Goal: Task Accomplishment & Management: Complete application form

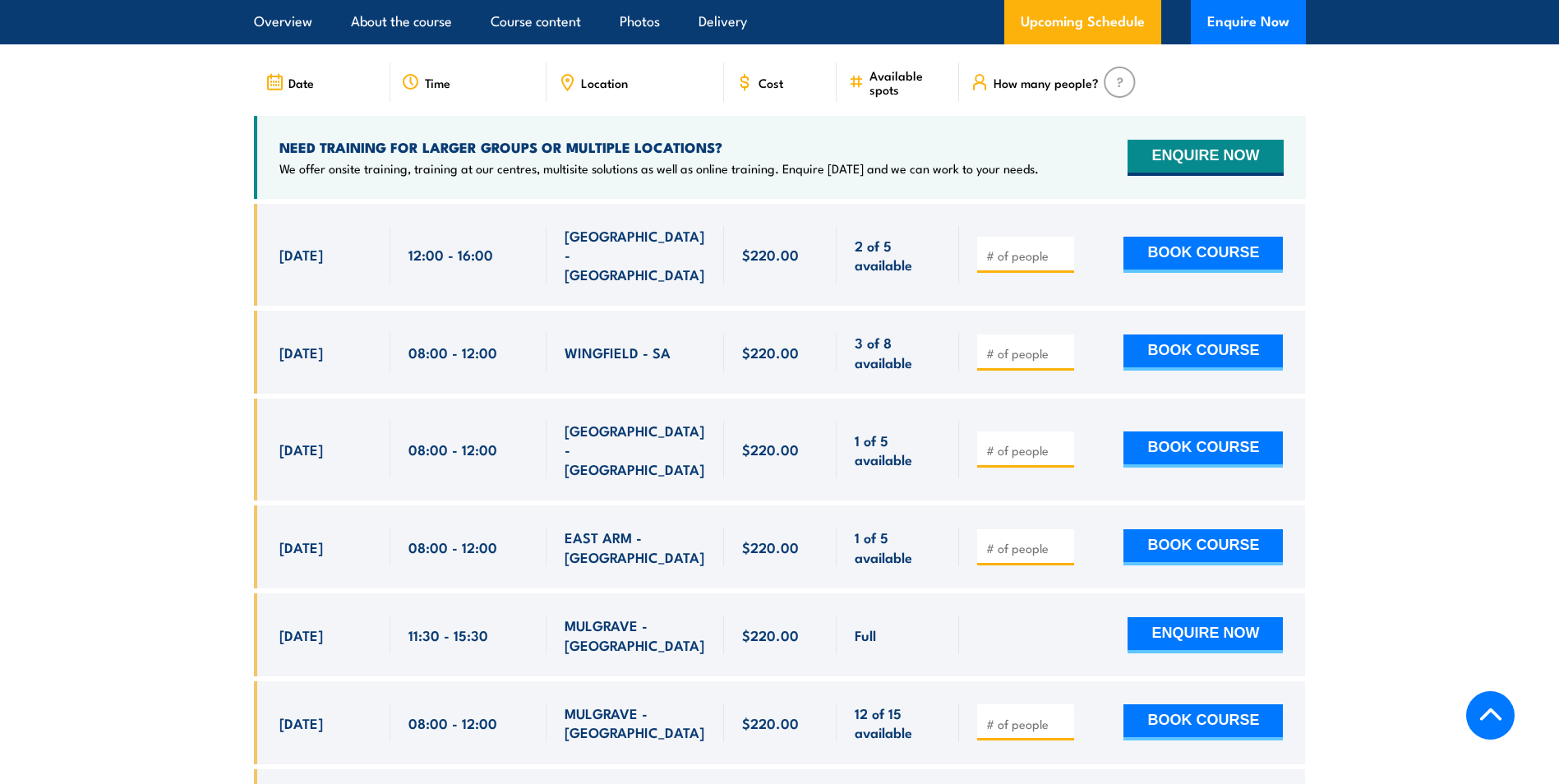
scroll to position [2712, 0]
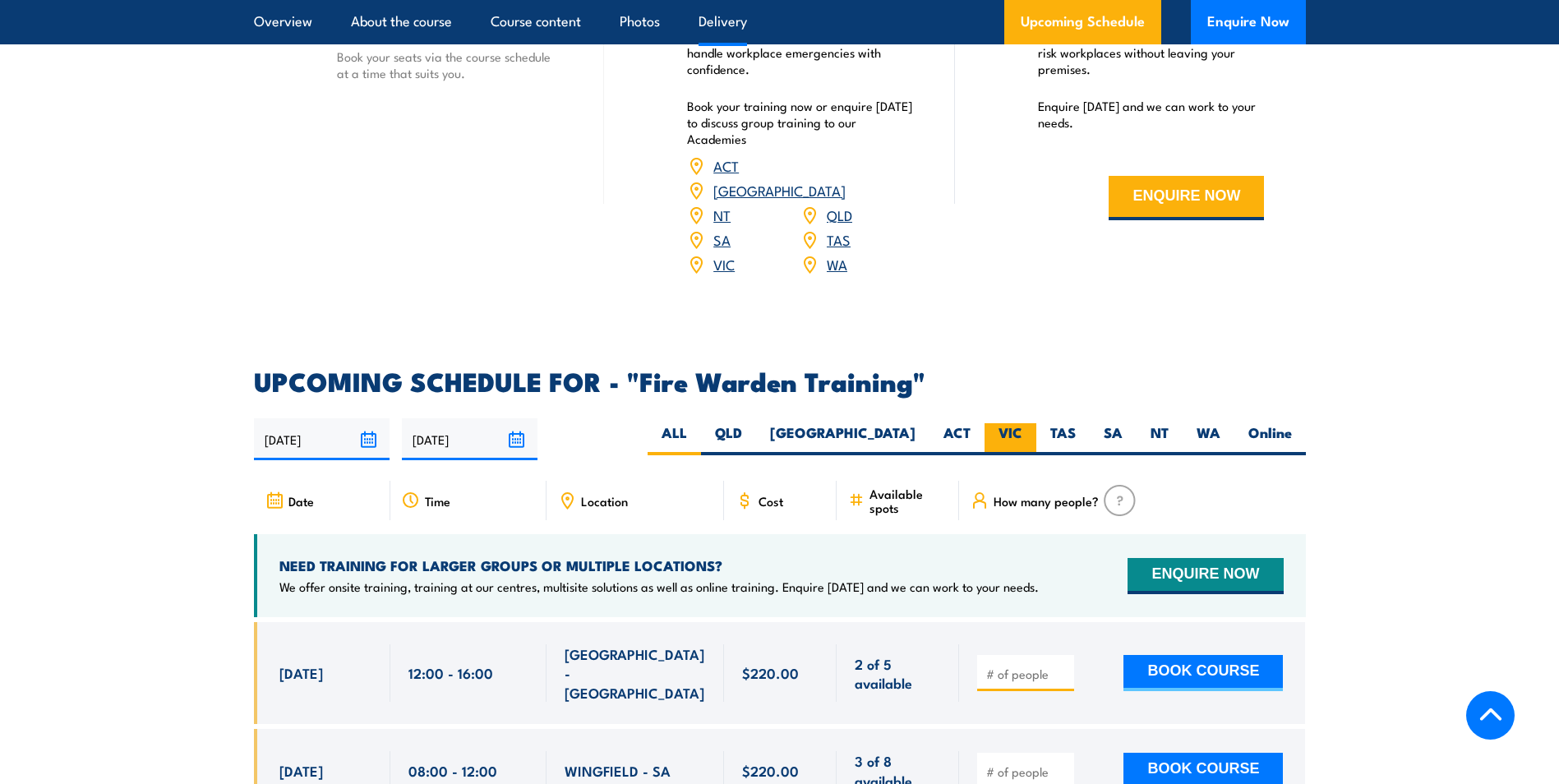
click at [1007, 423] on label "VIC" at bounding box center [1010, 440] width 52 height 32
click at [1023, 423] on input "VIC" at bounding box center [1028, 428] width 10 height 10
radio input "true"
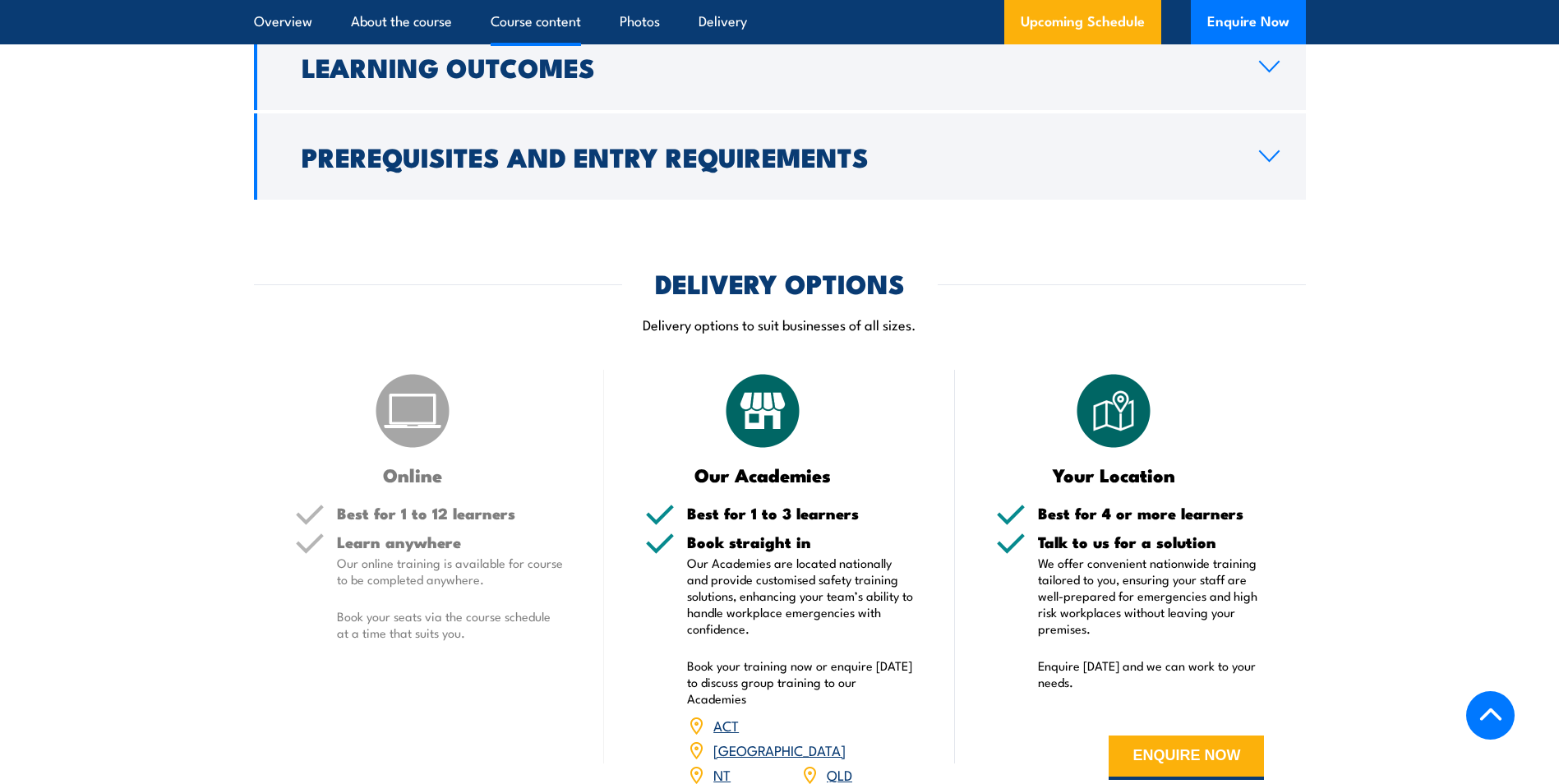
scroll to position [1742, 0]
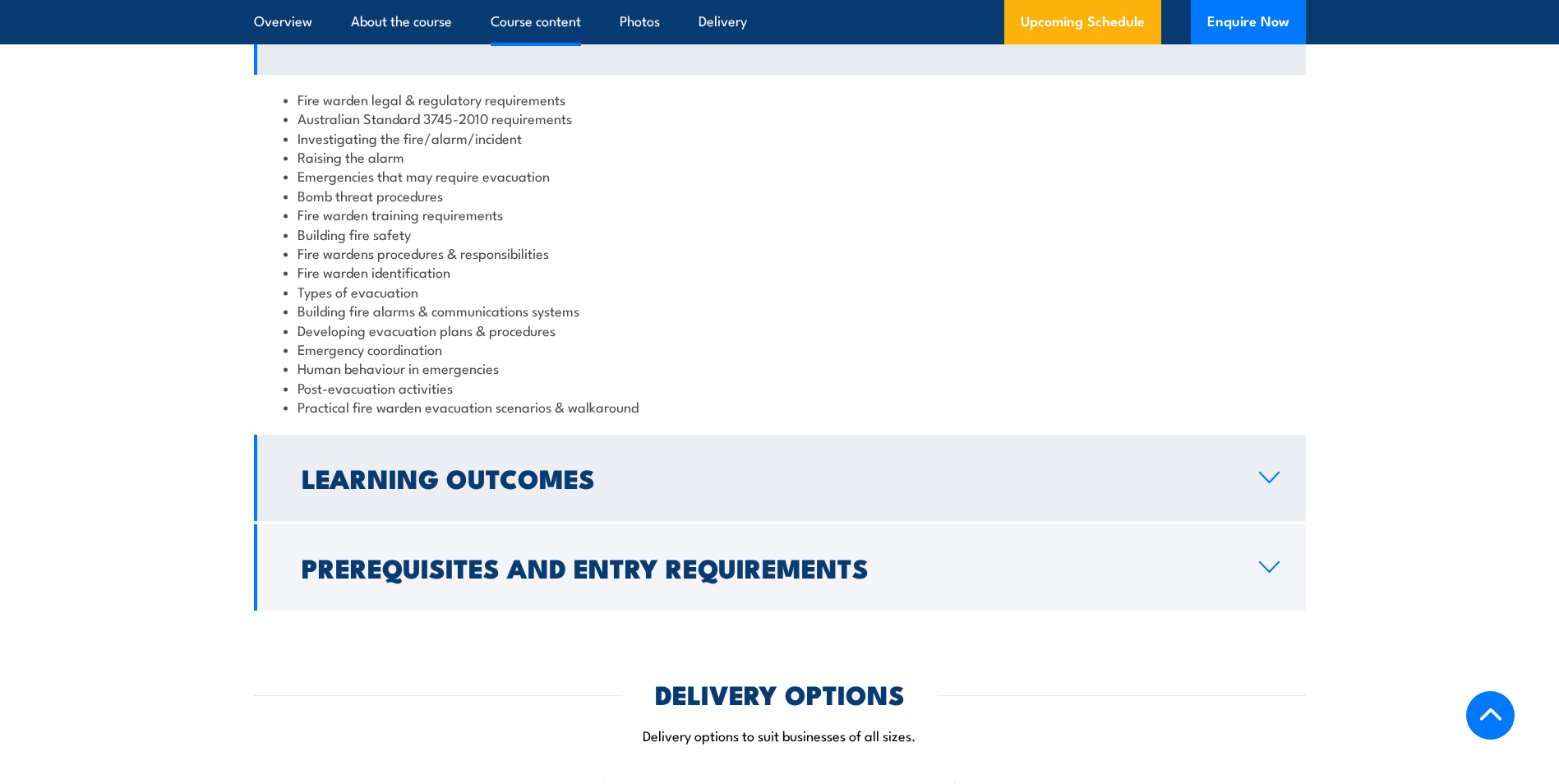
click at [514, 482] on h2 "Learning Outcomes" at bounding box center [767, 478] width 931 height 23
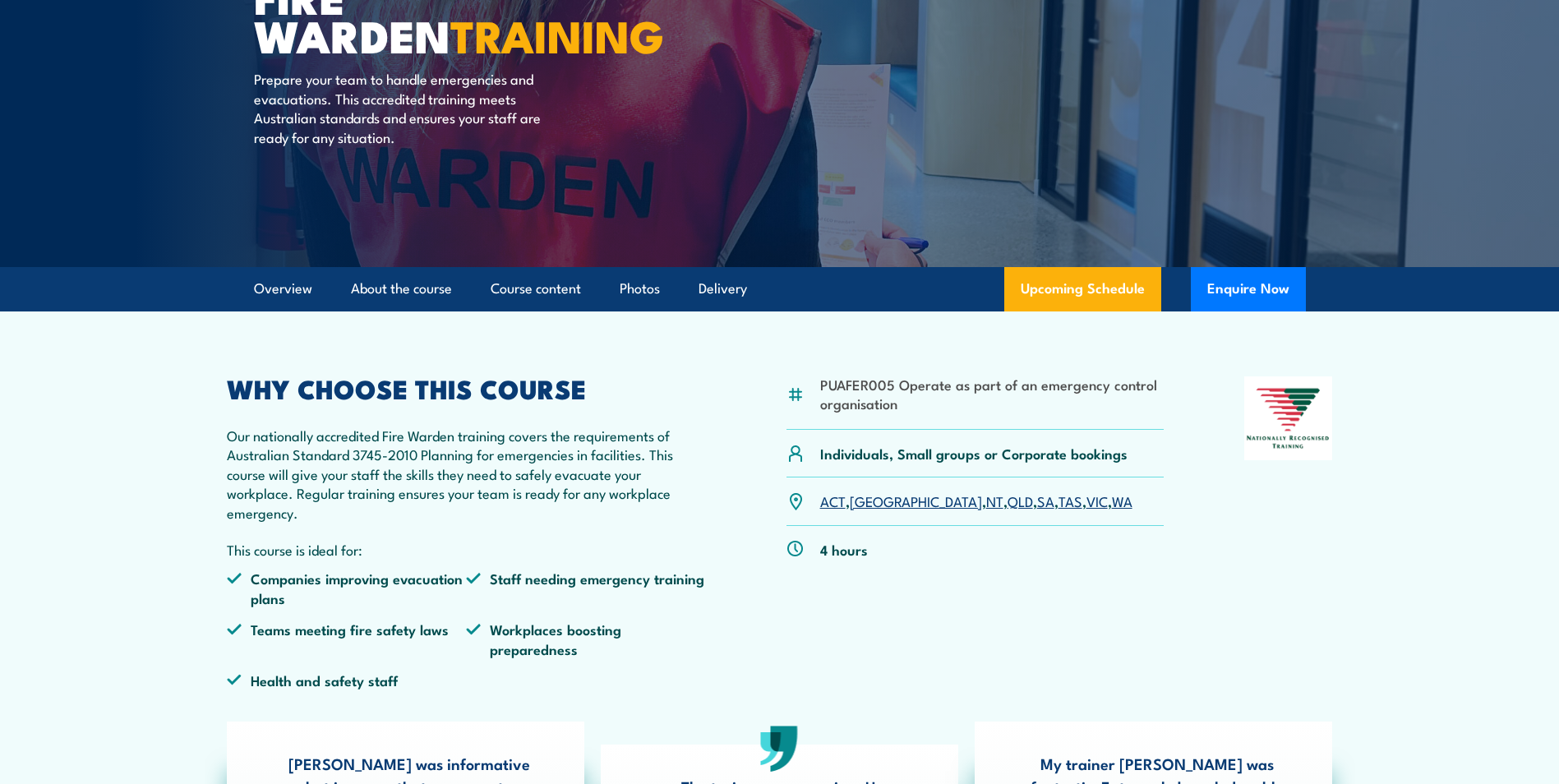
scroll to position [0, 0]
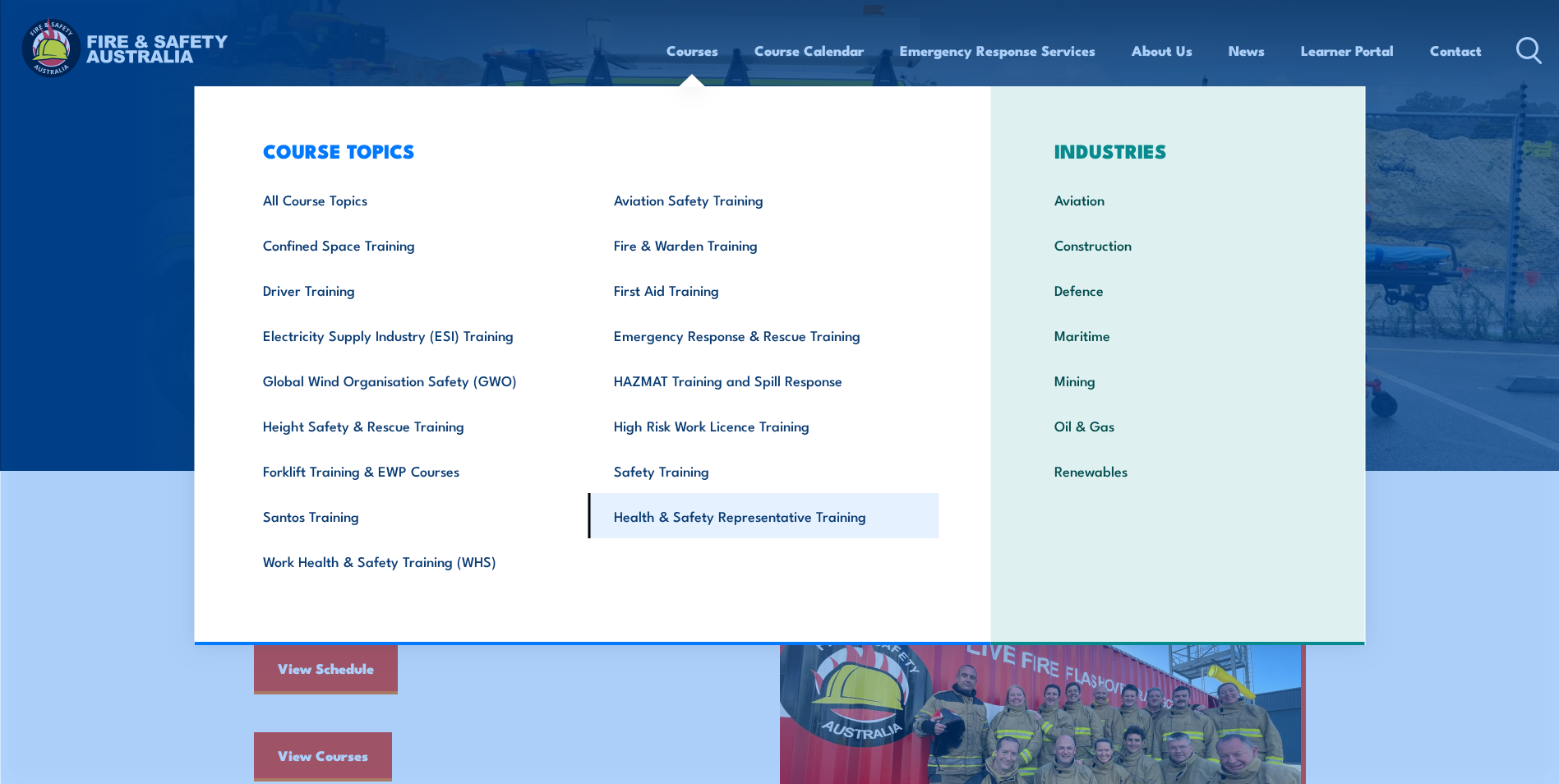
click at [718, 517] on link "Health & Safety Representative Training" at bounding box center [764, 515] width 351 height 45
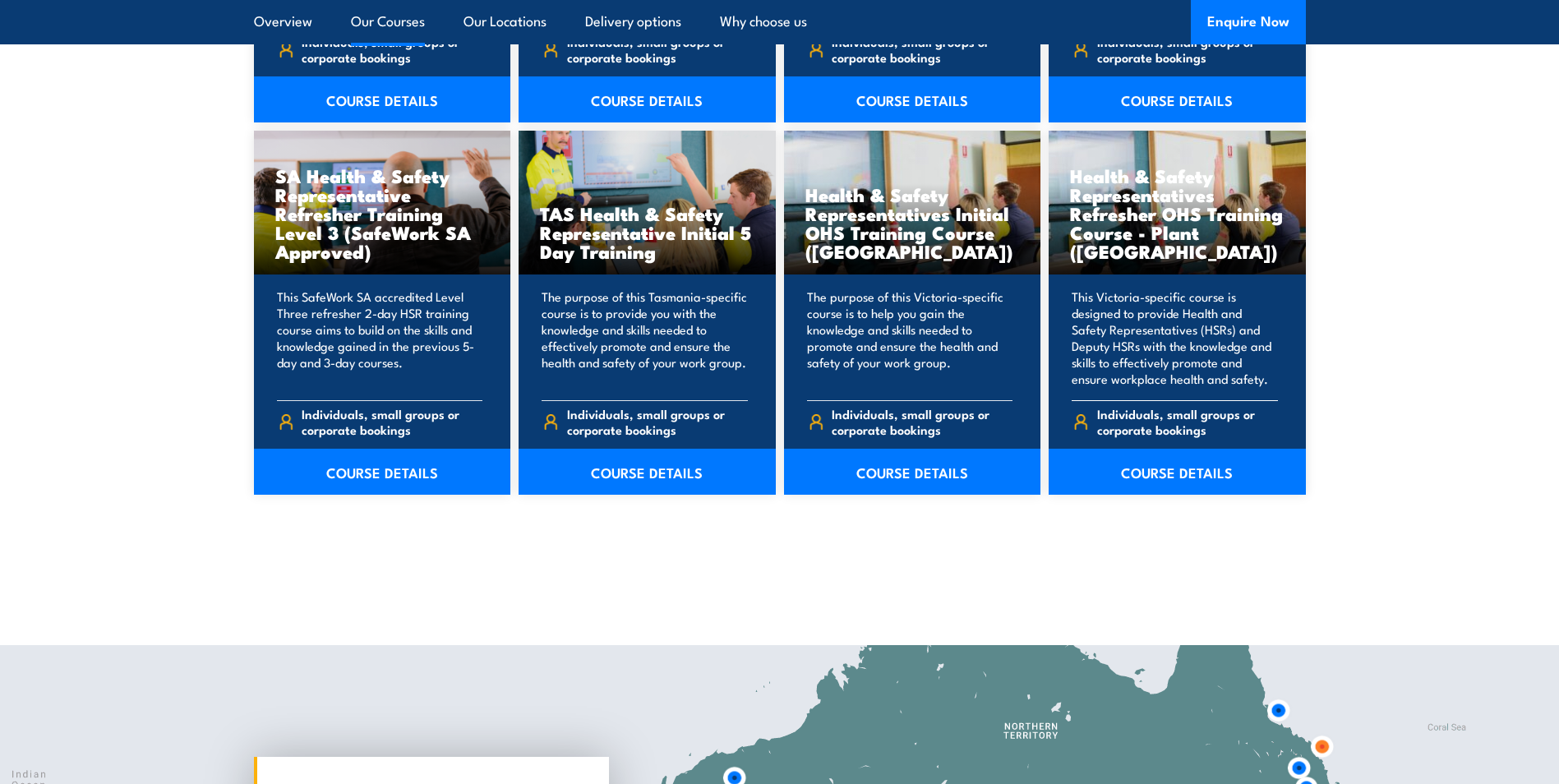
scroll to position [2548, 0]
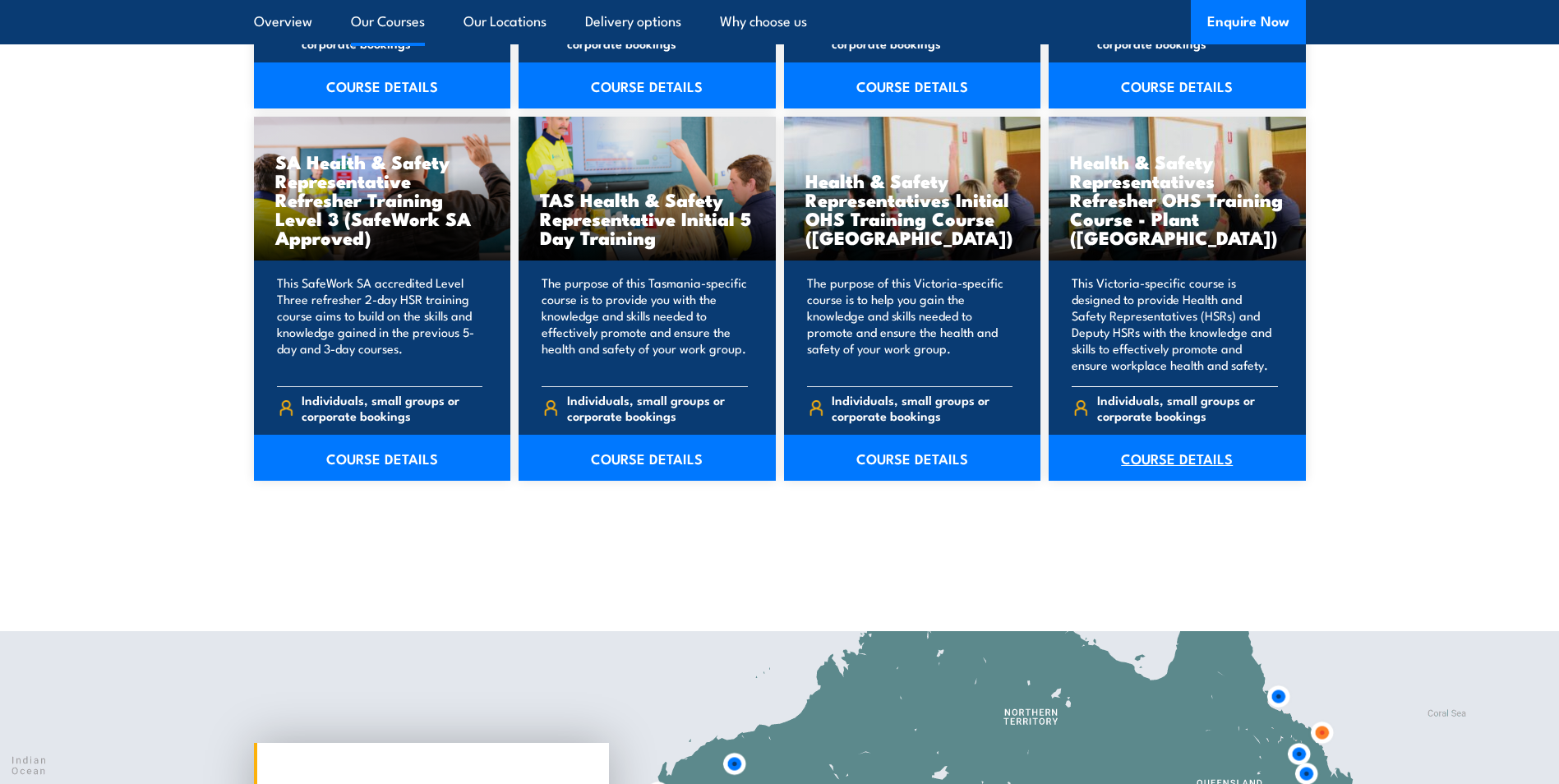
click at [1168, 454] on link "COURSE DETAILS" at bounding box center [1177, 458] width 258 height 46
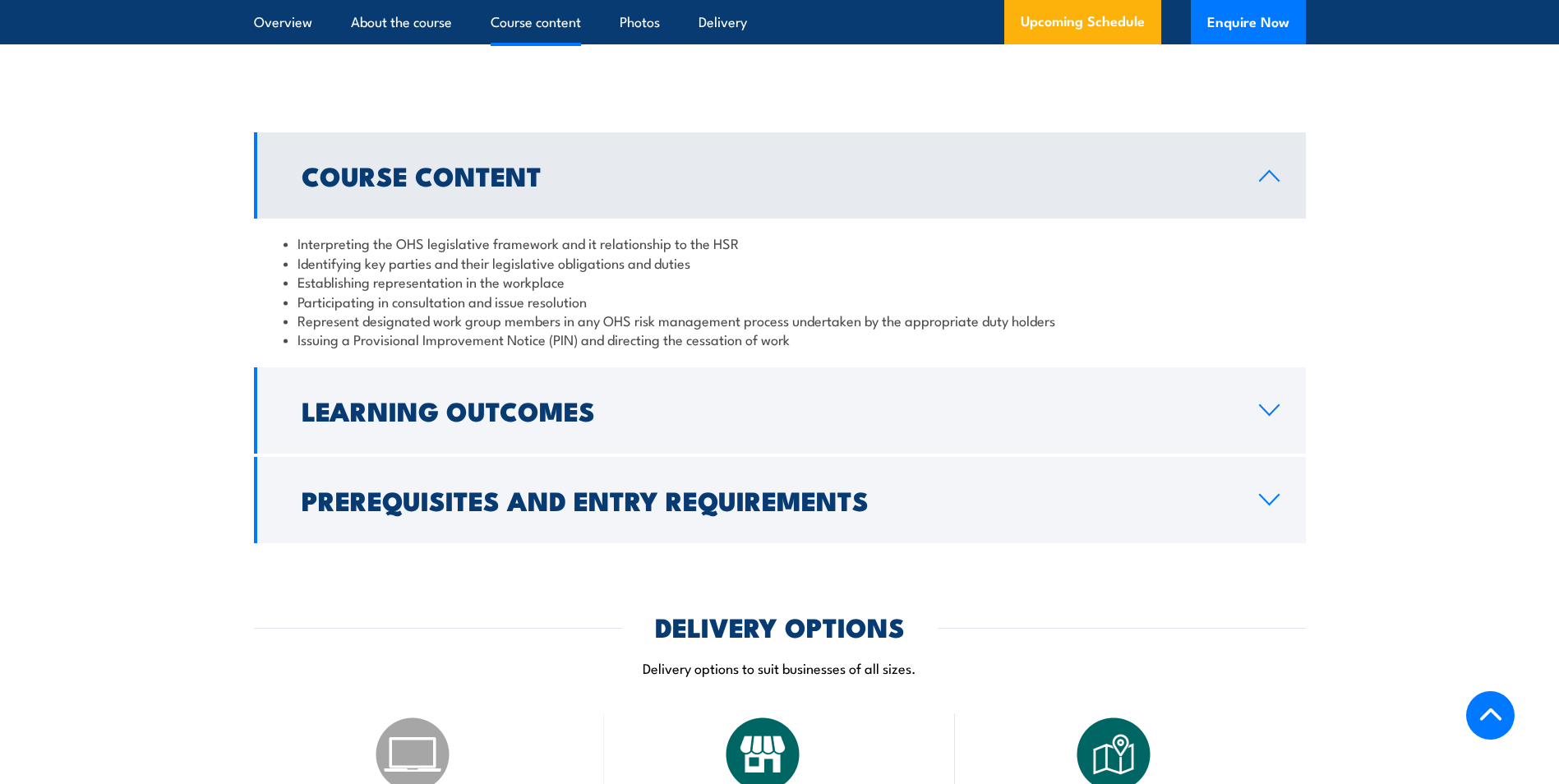
scroll to position [1725, 0]
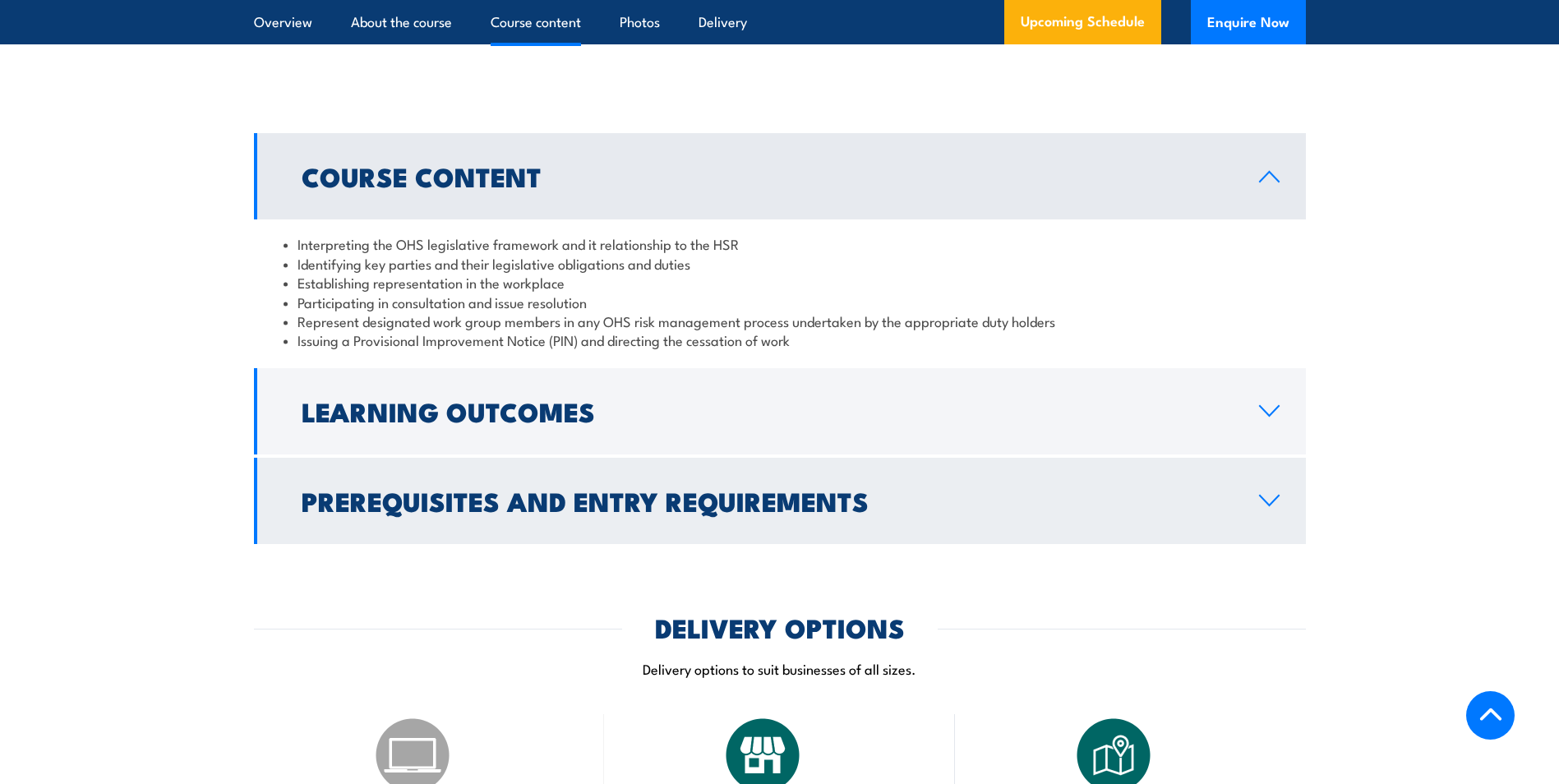
click at [1274, 496] on icon at bounding box center [1270, 501] width 19 height 10
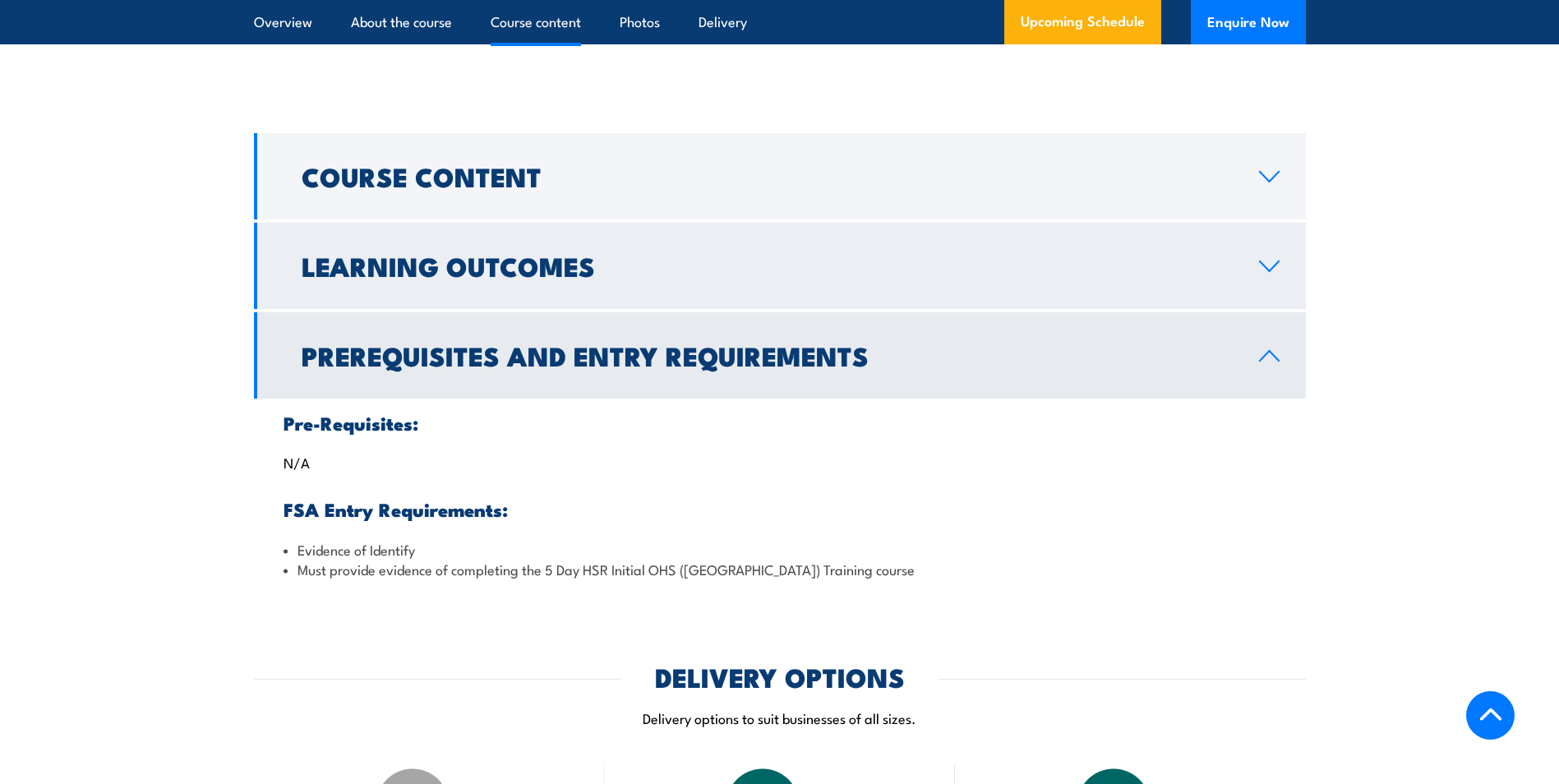
click at [1262, 259] on icon at bounding box center [1269, 266] width 22 height 13
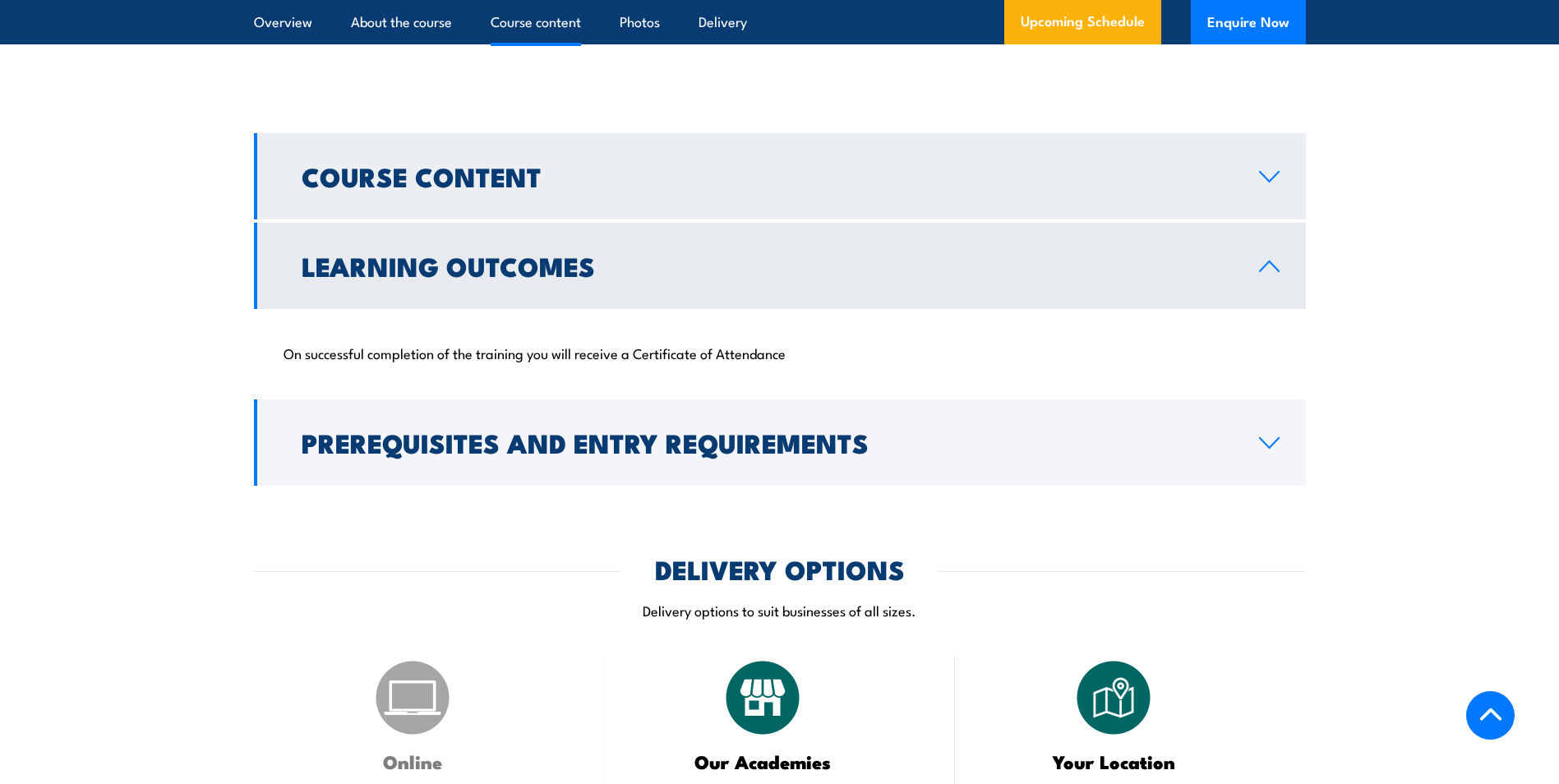
click at [1266, 170] on icon at bounding box center [1269, 176] width 22 height 13
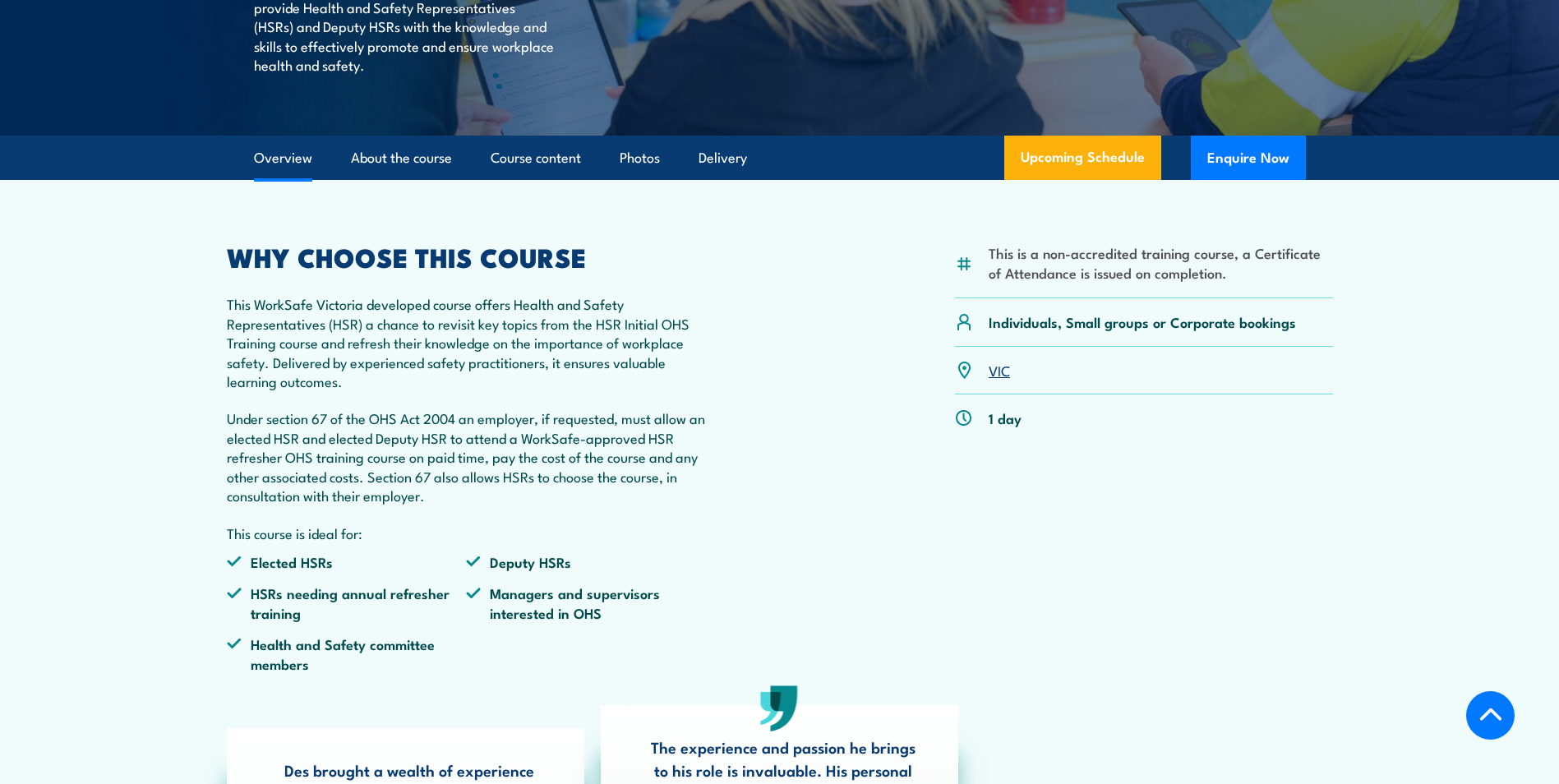
scroll to position [411, 0]
click at [1056, 153] on link "Upcoming Schedule" at bounding box center [1083, 156] width 157 height 45
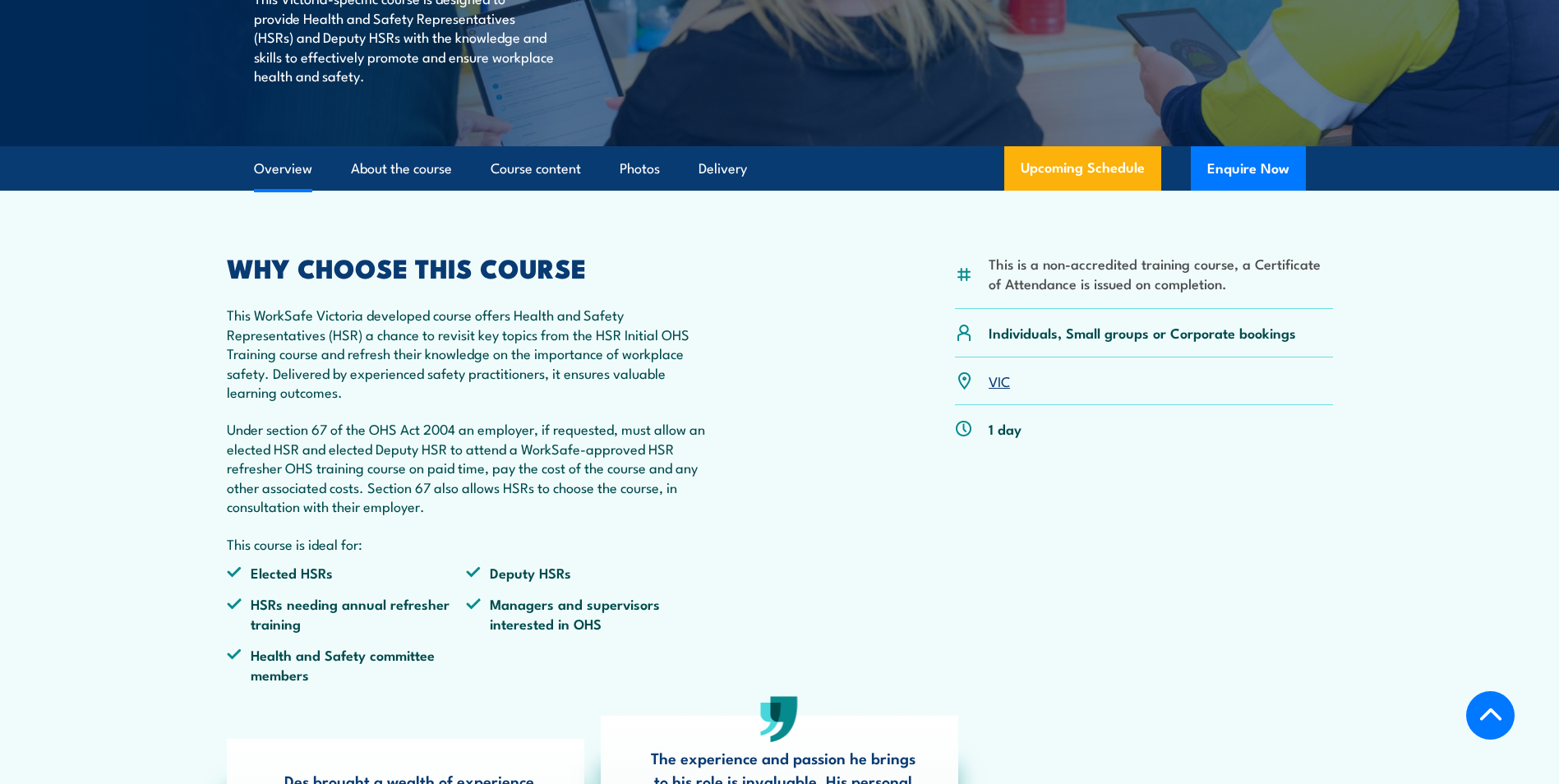
scroll to position [319, 0]
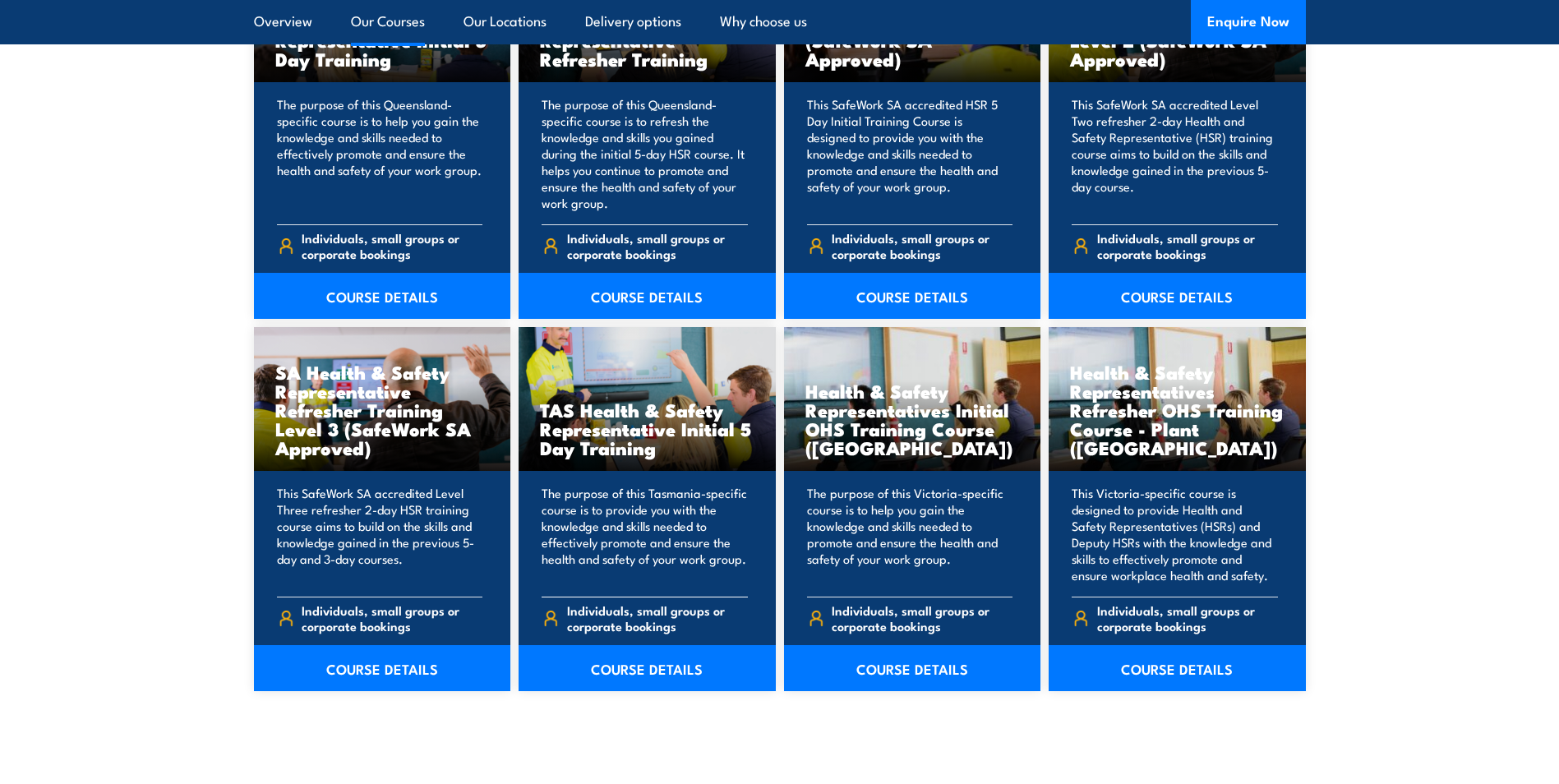
scroll to position [2136, 0]
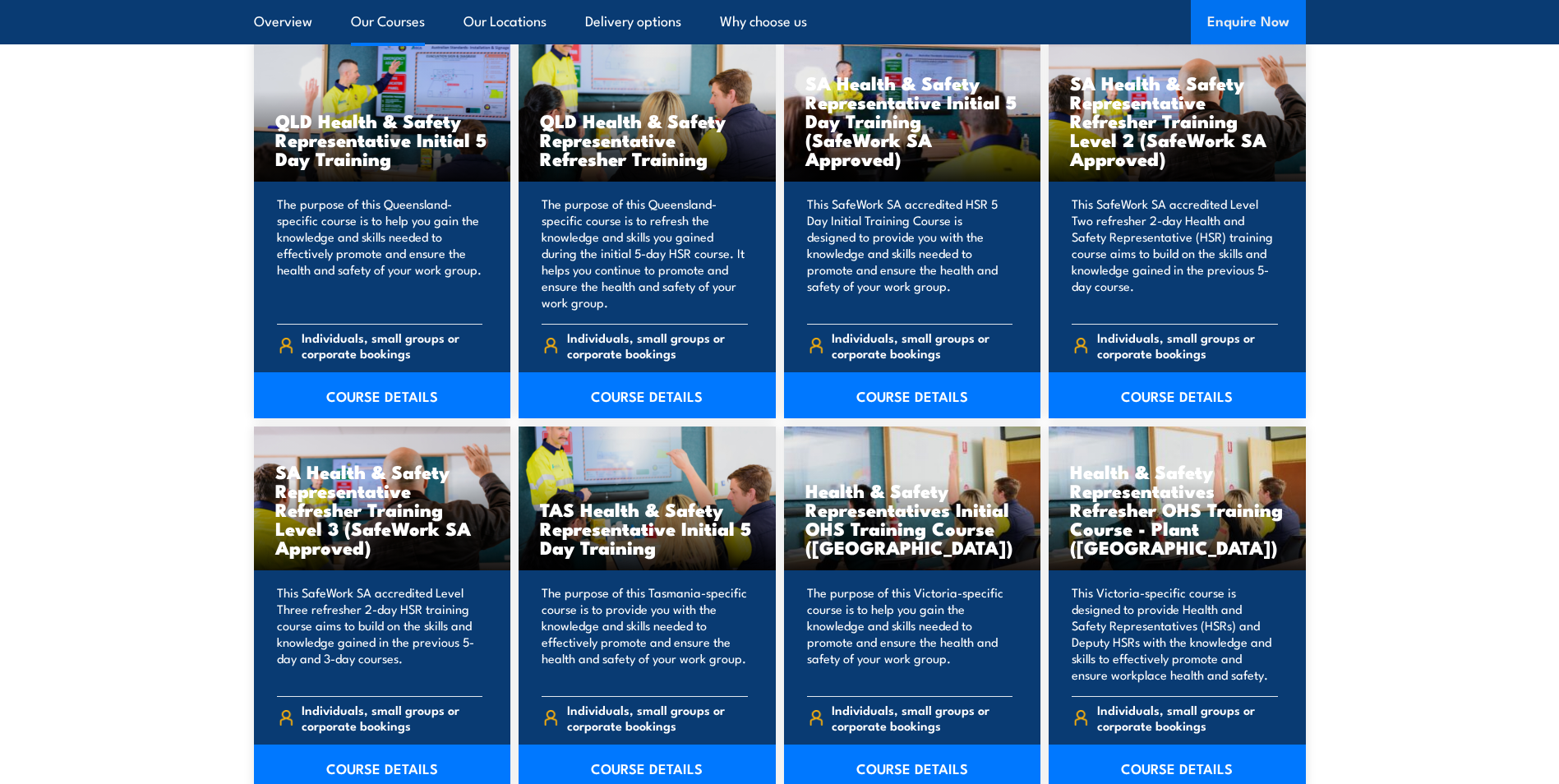
click at [1241, 20] on button "Enquire Now" at bounding box center [1248, 22] width 115 height 45
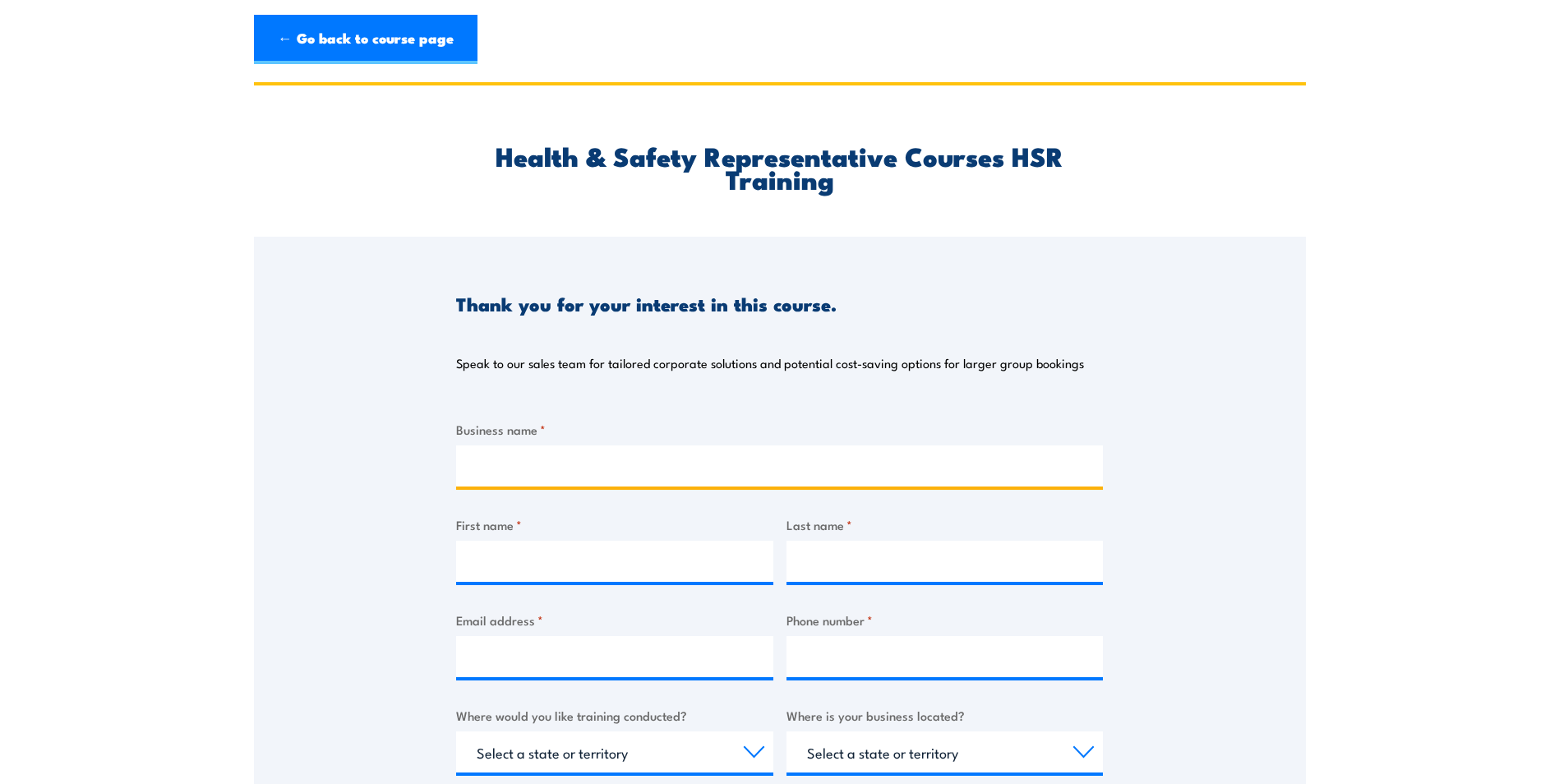
click at [499, 467] on input "Business name *" at bounding box center [780, 465] width 647 height 41
type input "Peninsula Home Hospice"
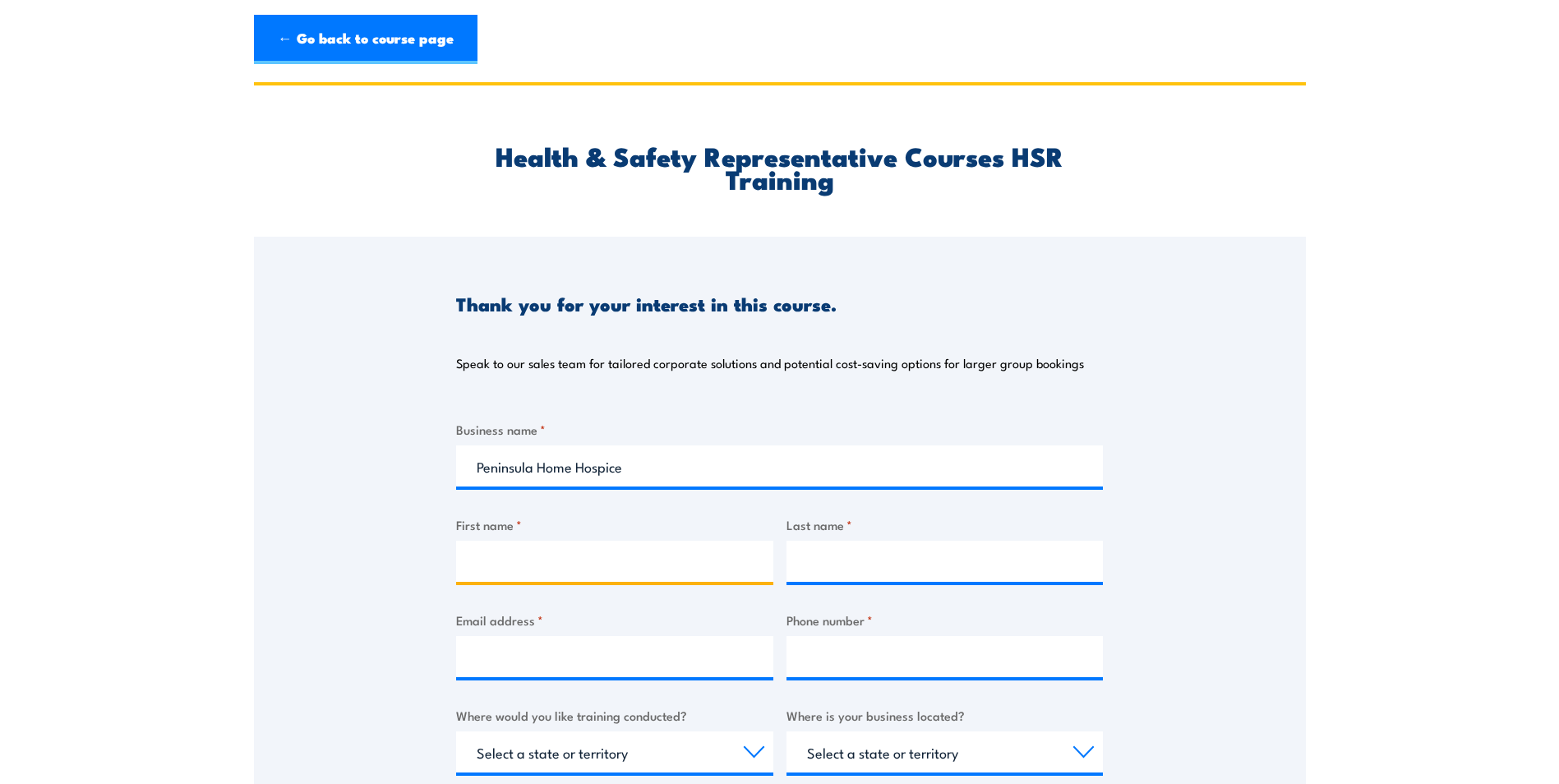
type input "Lorraine"
type input "Ross"
type input "lorraine.r@peninsulahospice.com.au"
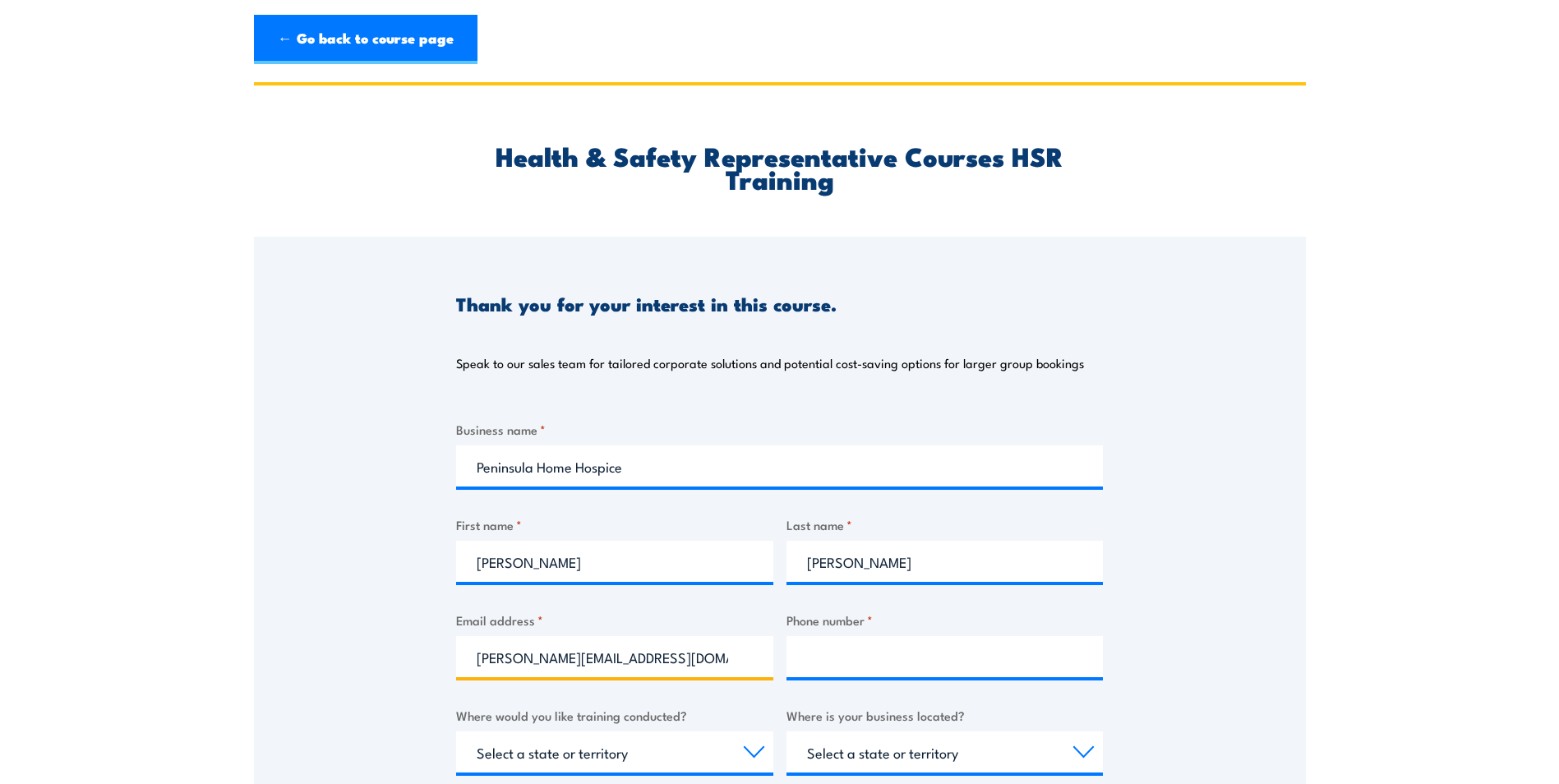
type input "59732400"
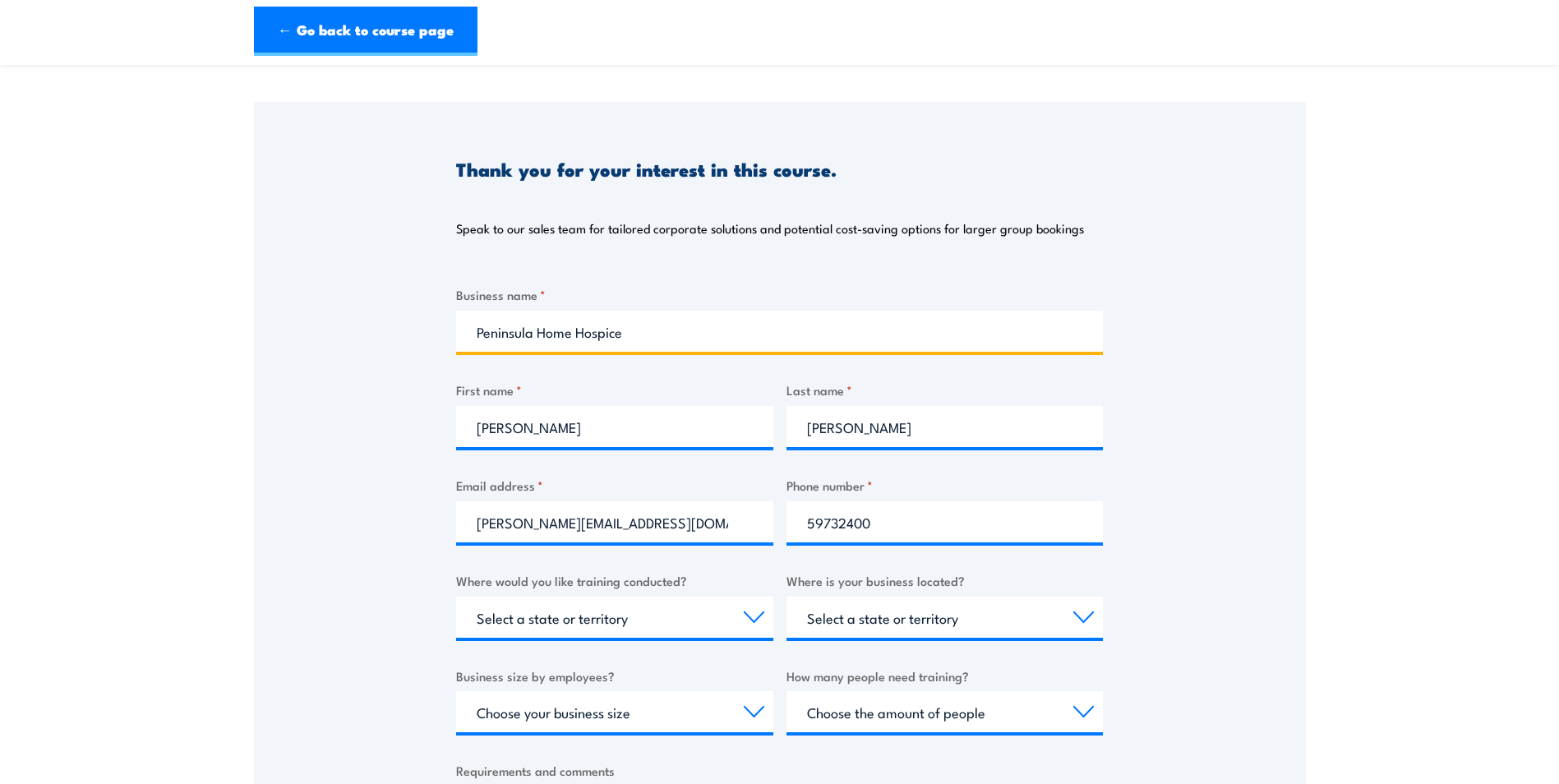
scroll to position [164, 0]
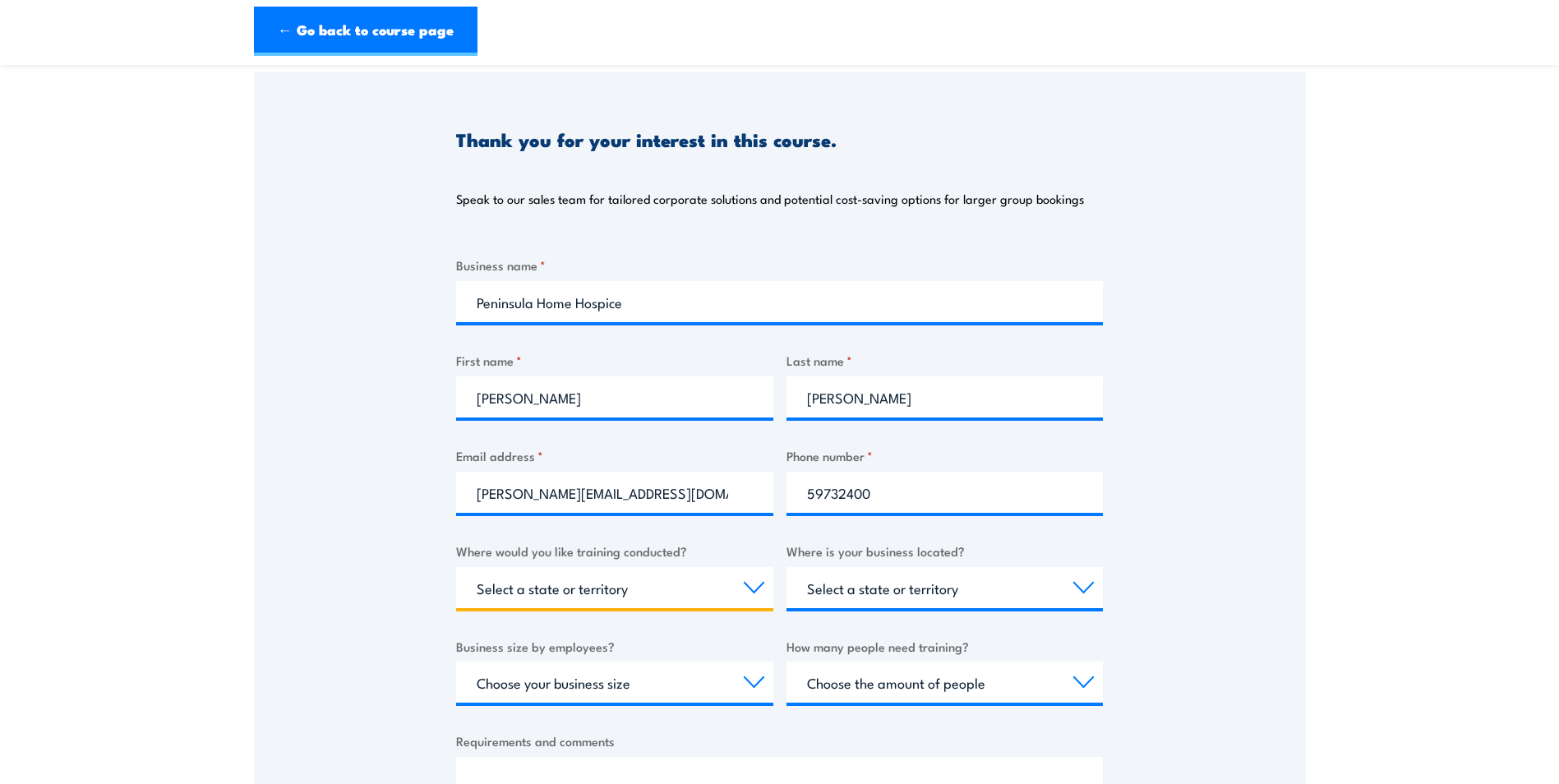
click at [616, 588] on select "Select a state or territory Nationally - multiple locations QLD NSW VIC SA ACT …" at bounding box center [614, 587] width 318 height 41
select select "VIC"
click at [456, 567] on select "Select a state or territory Nationally - multiple locations QLD NSW VIC SA ACT …" at bounding box center [614, 587] width 318 height 41
click at [843, 588] on select "Select a state or territory QLD NSW VIC SA ACT WA TAS NT" at bounding box center [946, 587] width 318 height 41
select select "VIC"
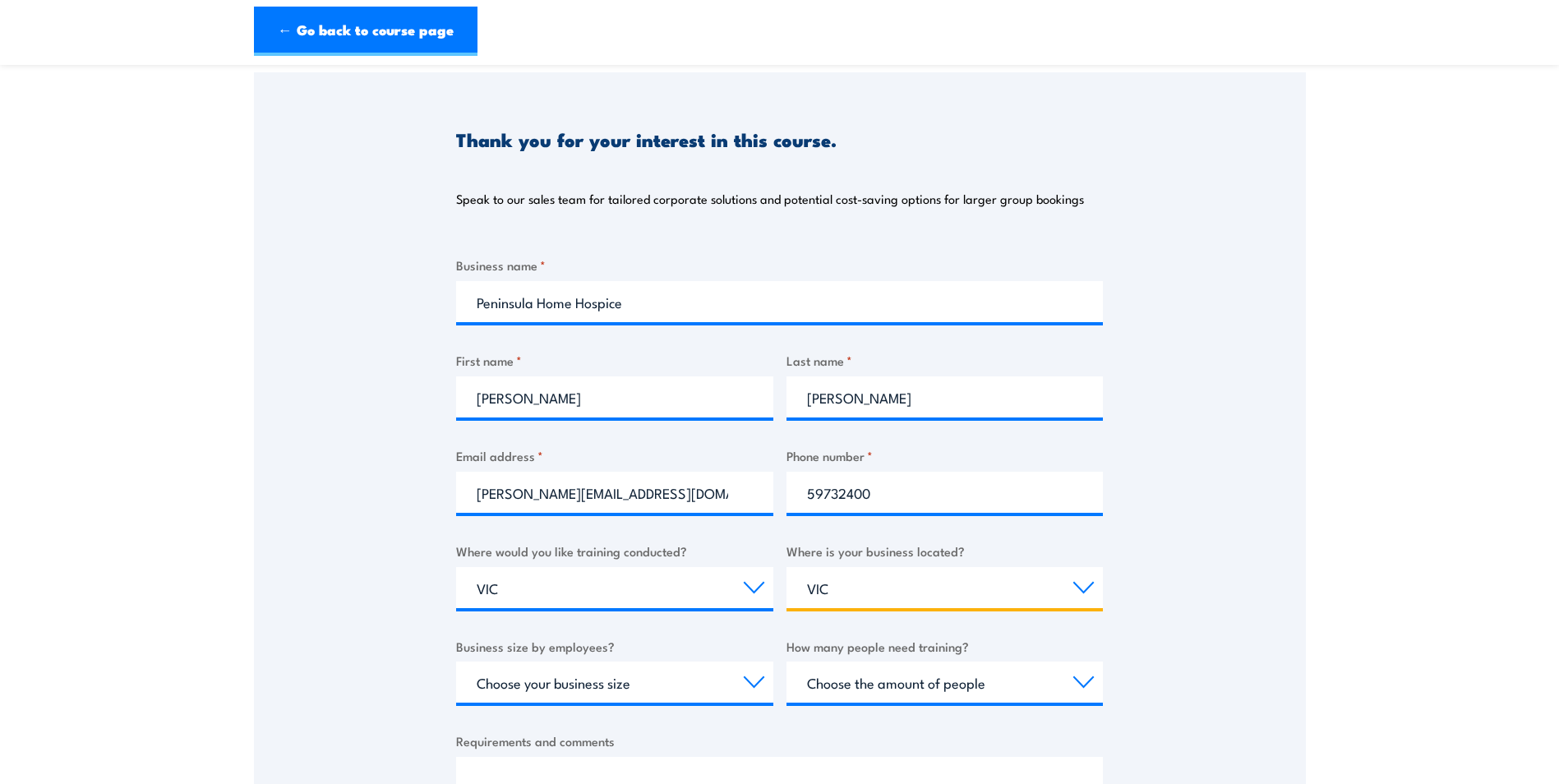
click at [787, 567] on select "Select a state or territory QLD NSW VIC SA ACT WA TAS NT" at bounding box center [946, 587] width 318 height 41
click at [644, 578] on select "Select a state or territory Nationally - multiple locations QLD NSW VIC SA ACT …" at bounding box center [614, 587] width 318 height 41
click at [456, 567] on select "Select a state or territory Nationally - multiple locations QLD NSW VIC SA ACT …" at bounding box center [614, 587] width 318 height 41
click at [655, 689] on select "Choose your business size 1 to 19 20 to 199 200+" at bounding box center [614, 682] width 318 height 41
select select "20 to 199"
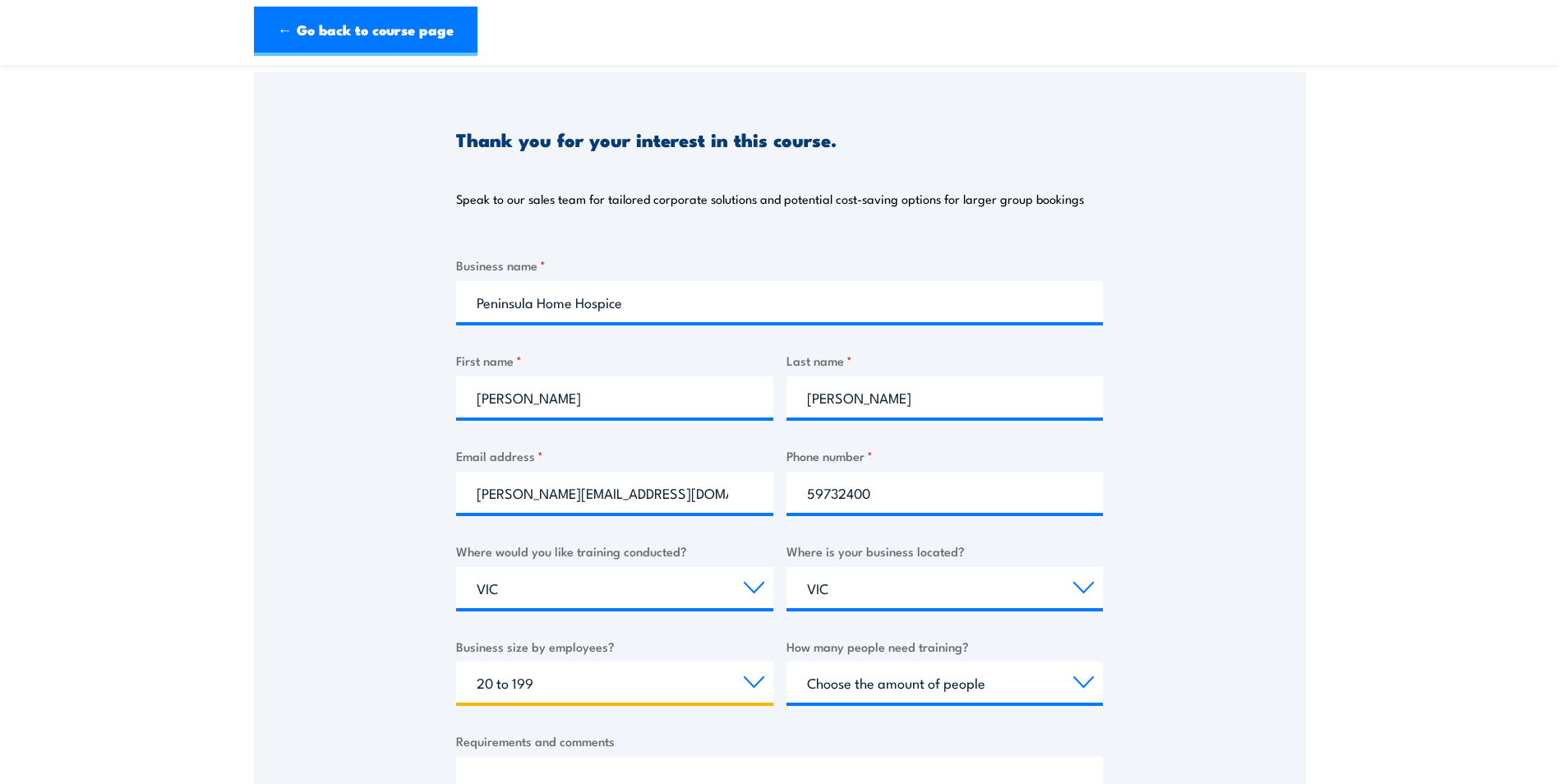
click at [456, 662] on select "Choose your business size 1 to 19 20 to 199 200+" at bounding box center [614, 682] width 318 height 41
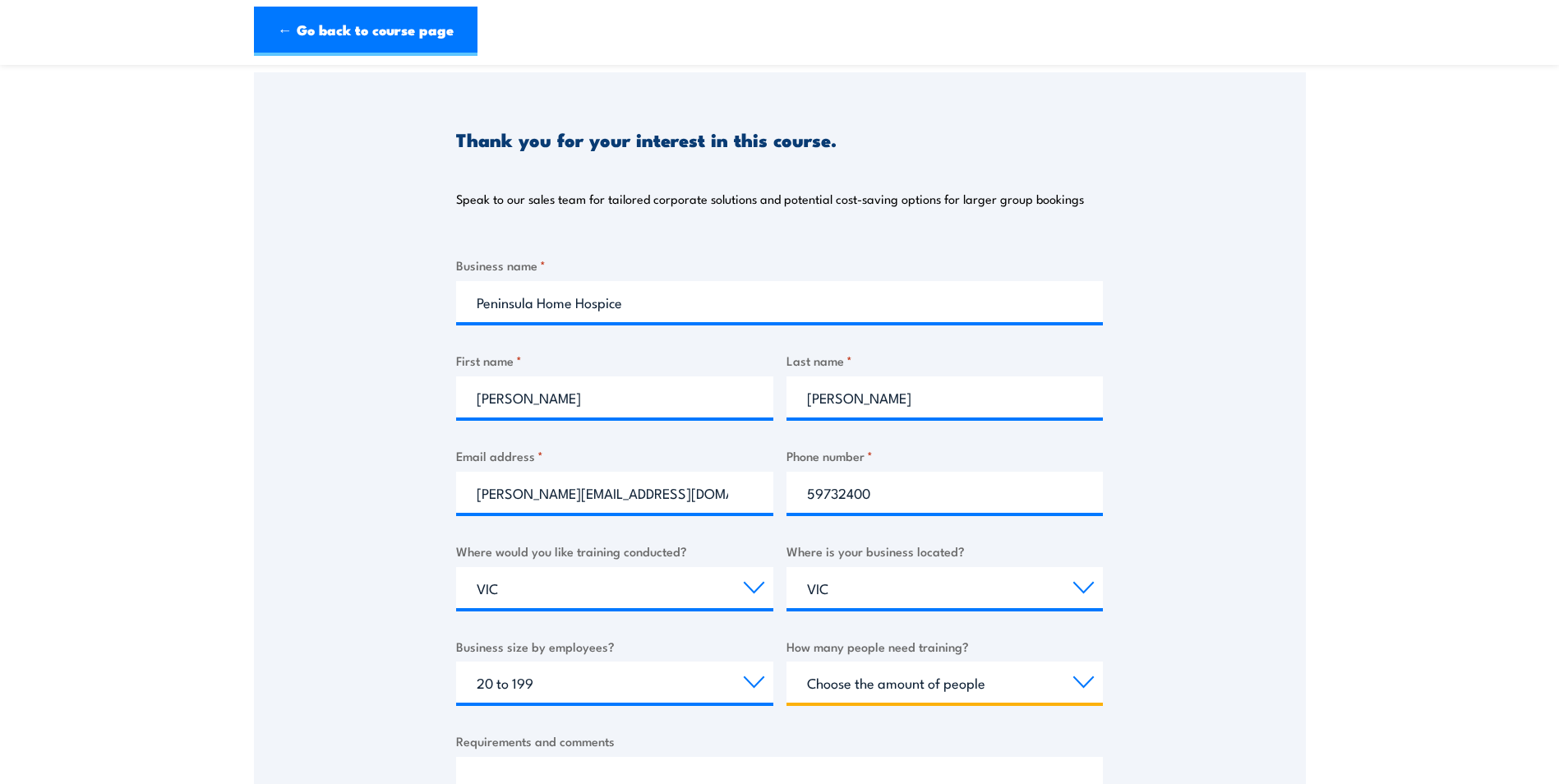
click at [893, 686] on select "Choose the amount of people 1 to 4 5 to 19 20+" at bounding box center [946, 682] width 318 height 41
select select "1 to 4"
click at [787, 662] on select "Choose the amount of people 1 to 4 5 to 19 20+" at bounding box center [946, 682] width 318 height 41
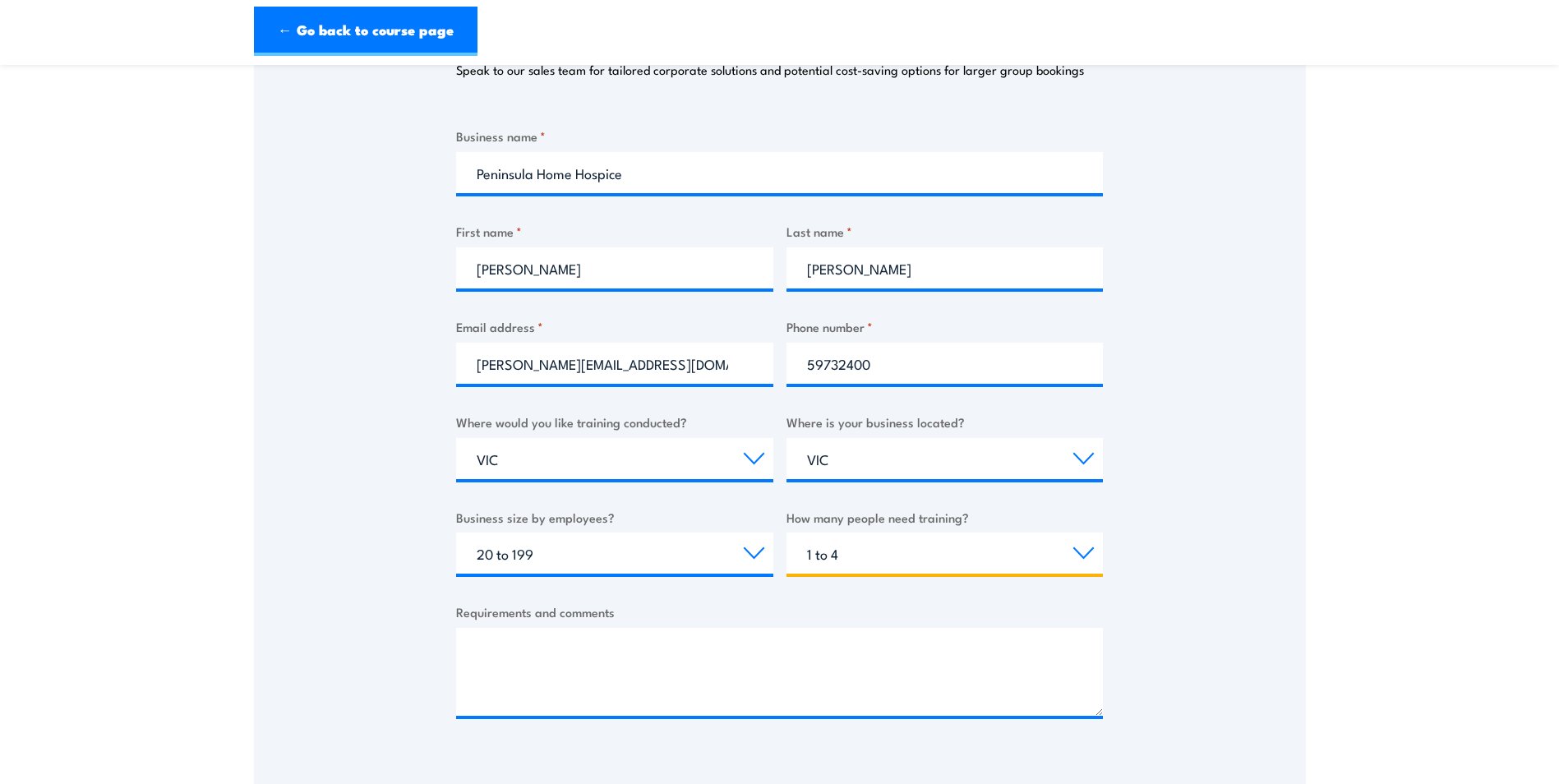
scroll to position [411, 0]
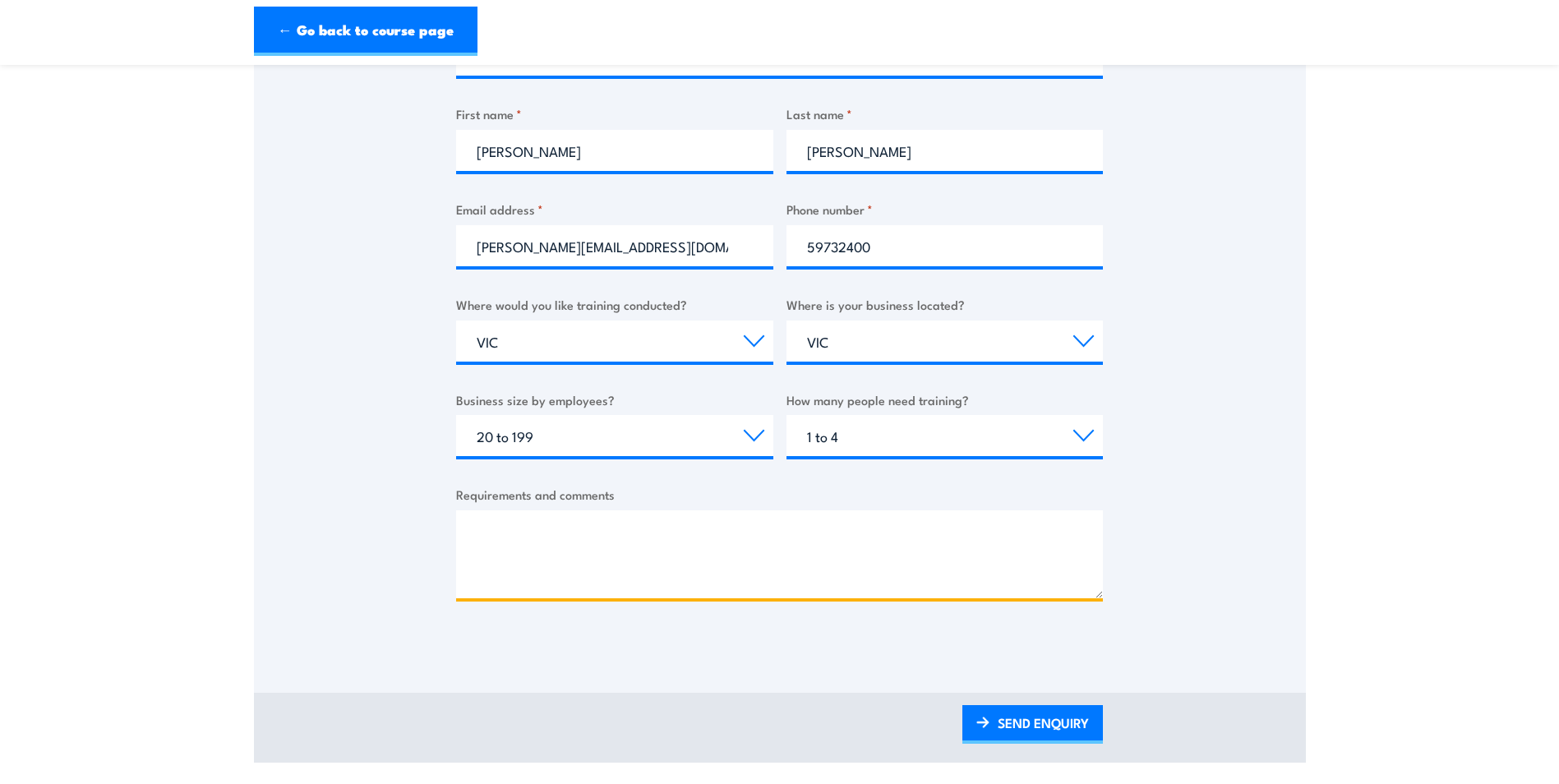
click at [608, 542] on textarea "Requirements and comments" at bounding box center [780, 554] width 647 height 88
type textarea "W"
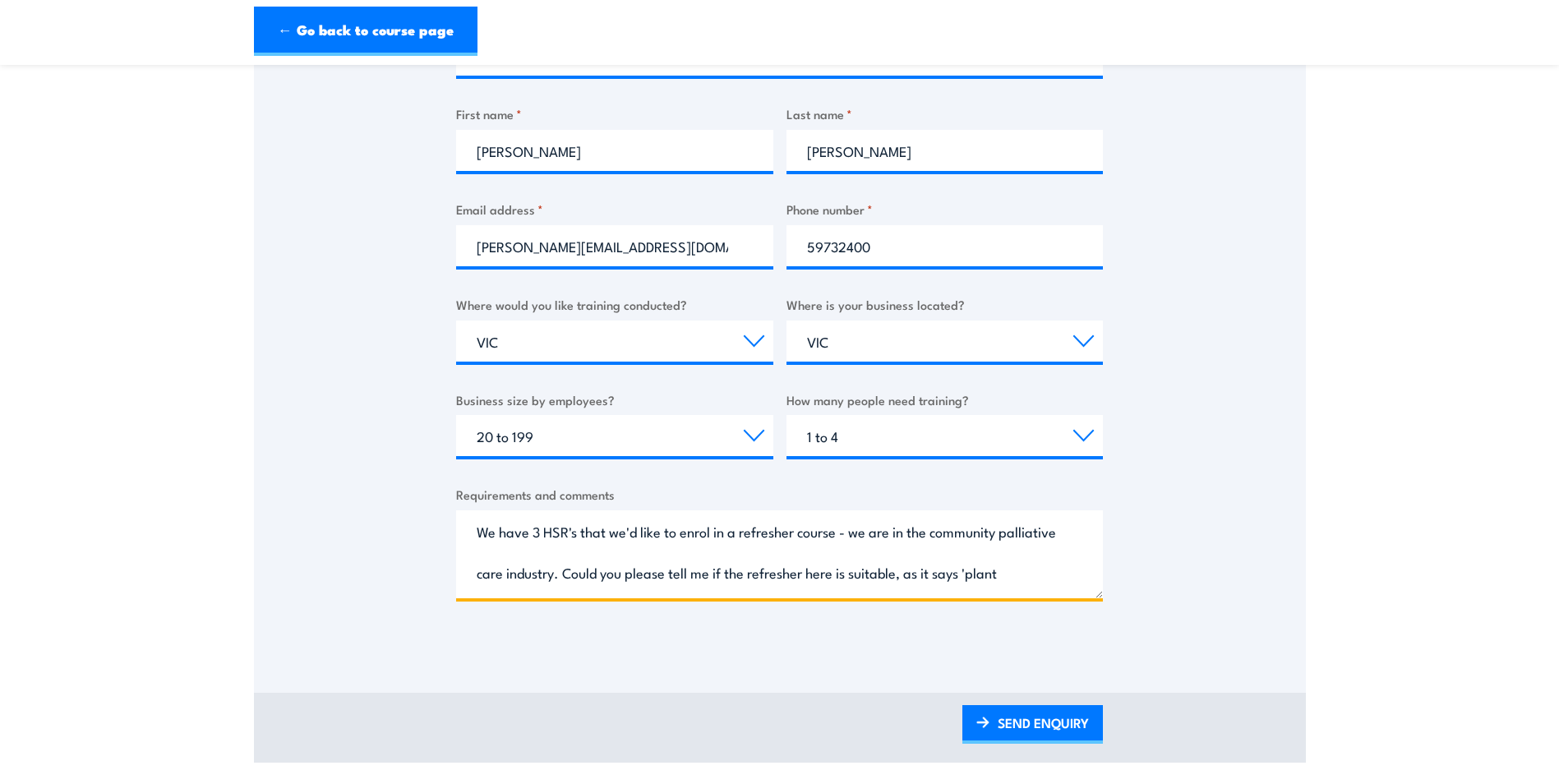
scroll to position [26, 0]
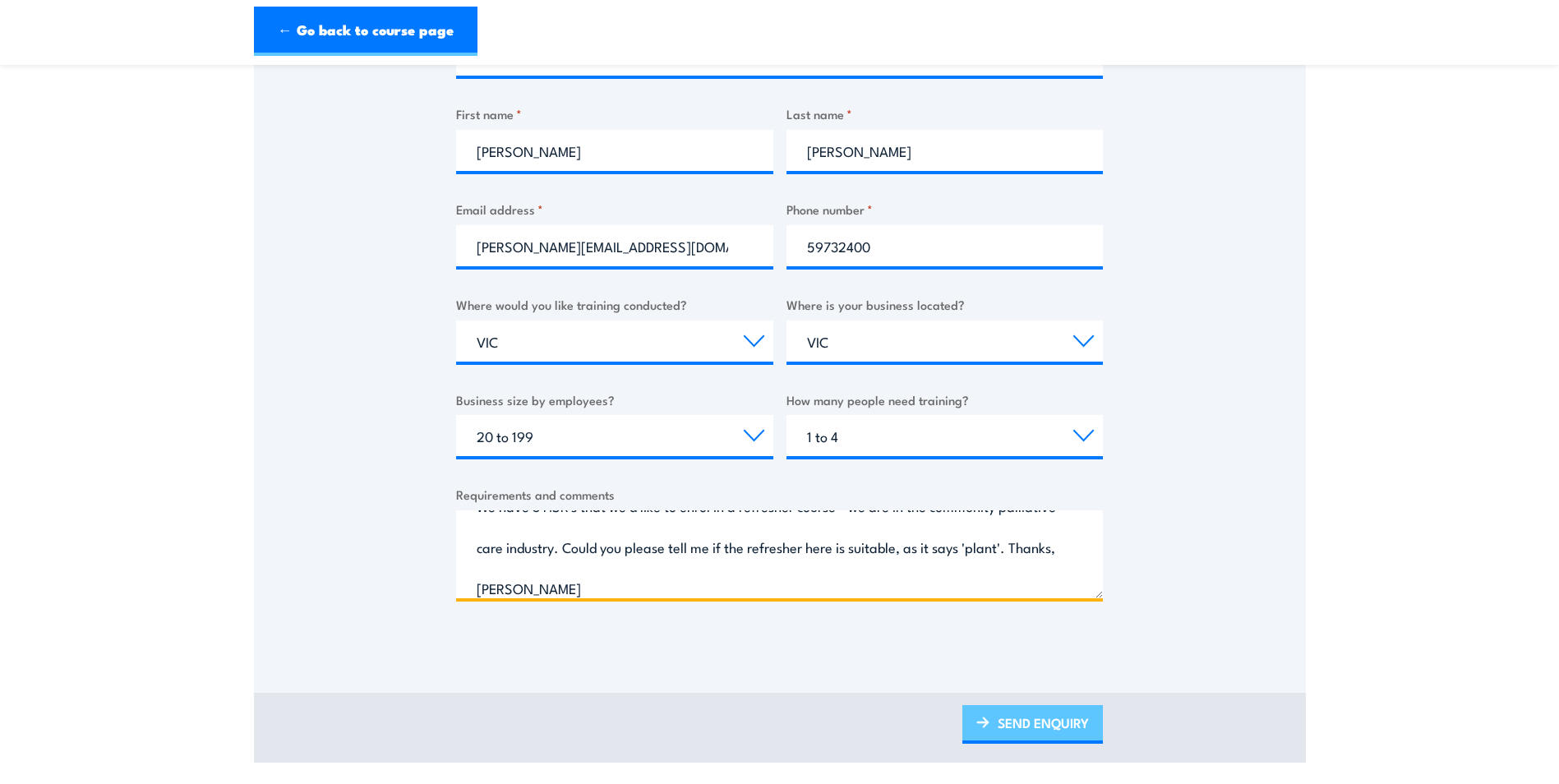
type textarea "We have 3 HSR's that we'd like to enrol in a refresher course - we are in the c…"
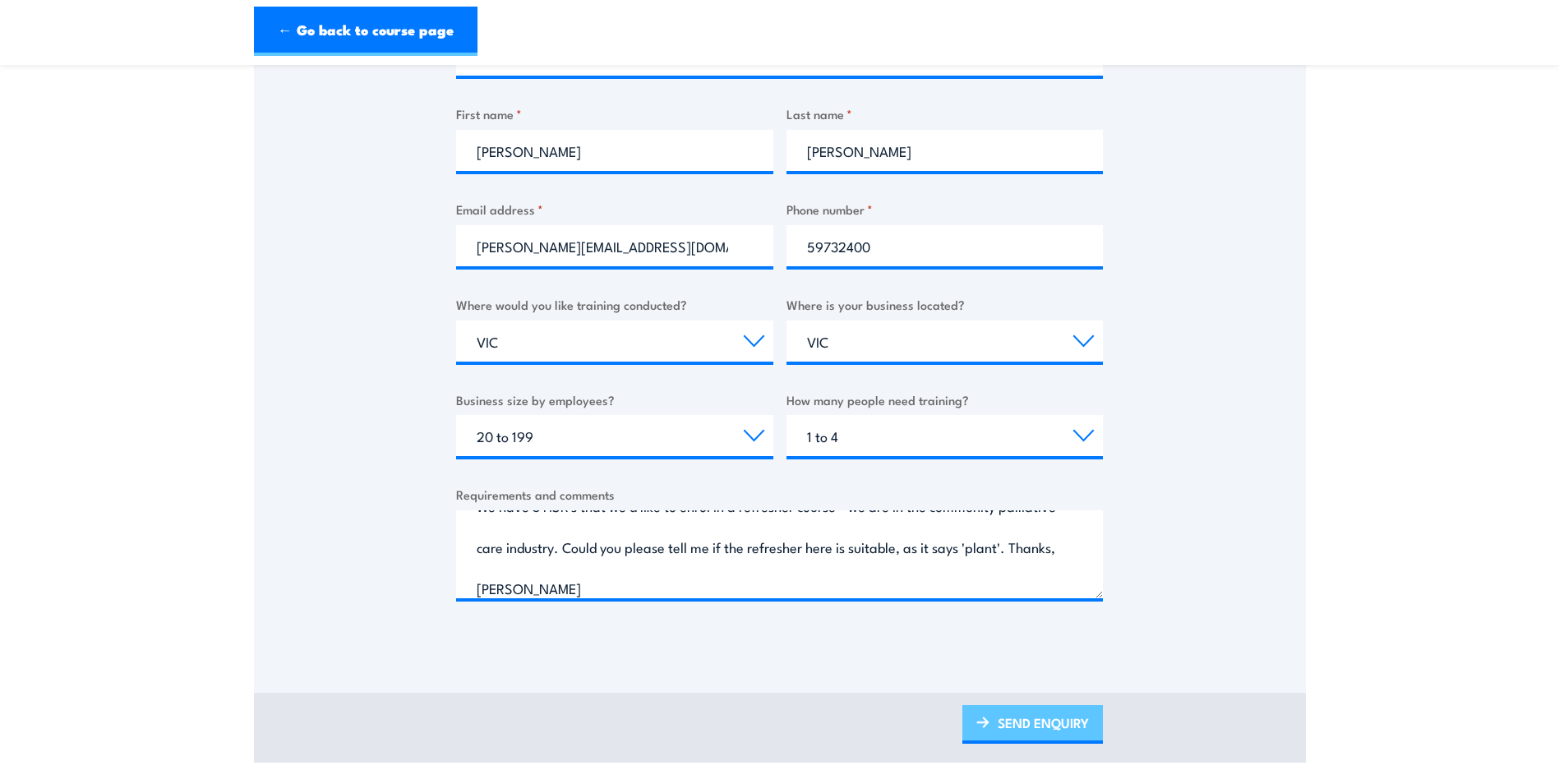
click at [1014, 723] on link "SEND ENQUIRY" at bounding box center [1032, 724] width 140 height 38
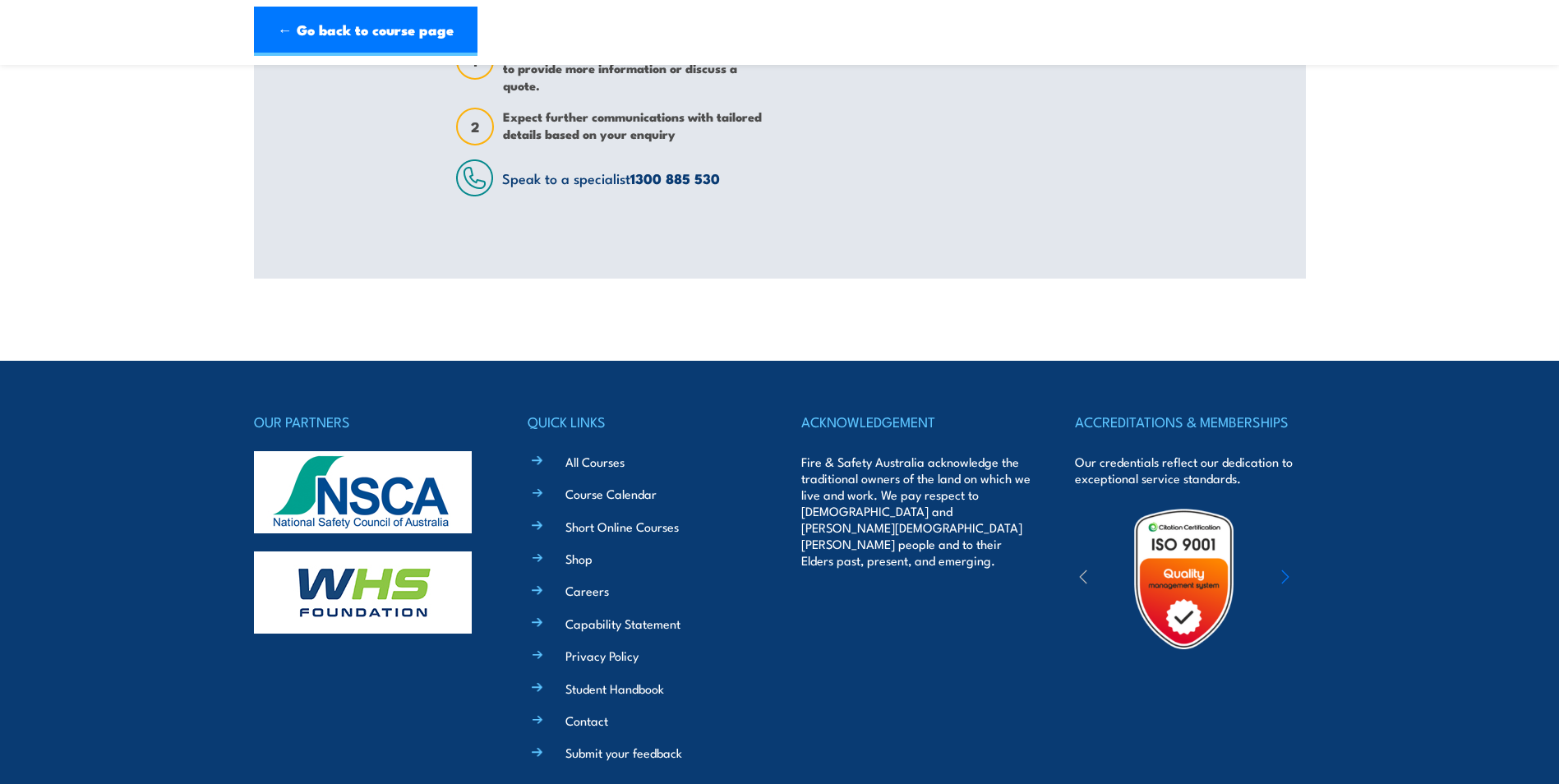
scroll to position [29, 0]
